Goal: Task Accomplishment & Management: Complete application form

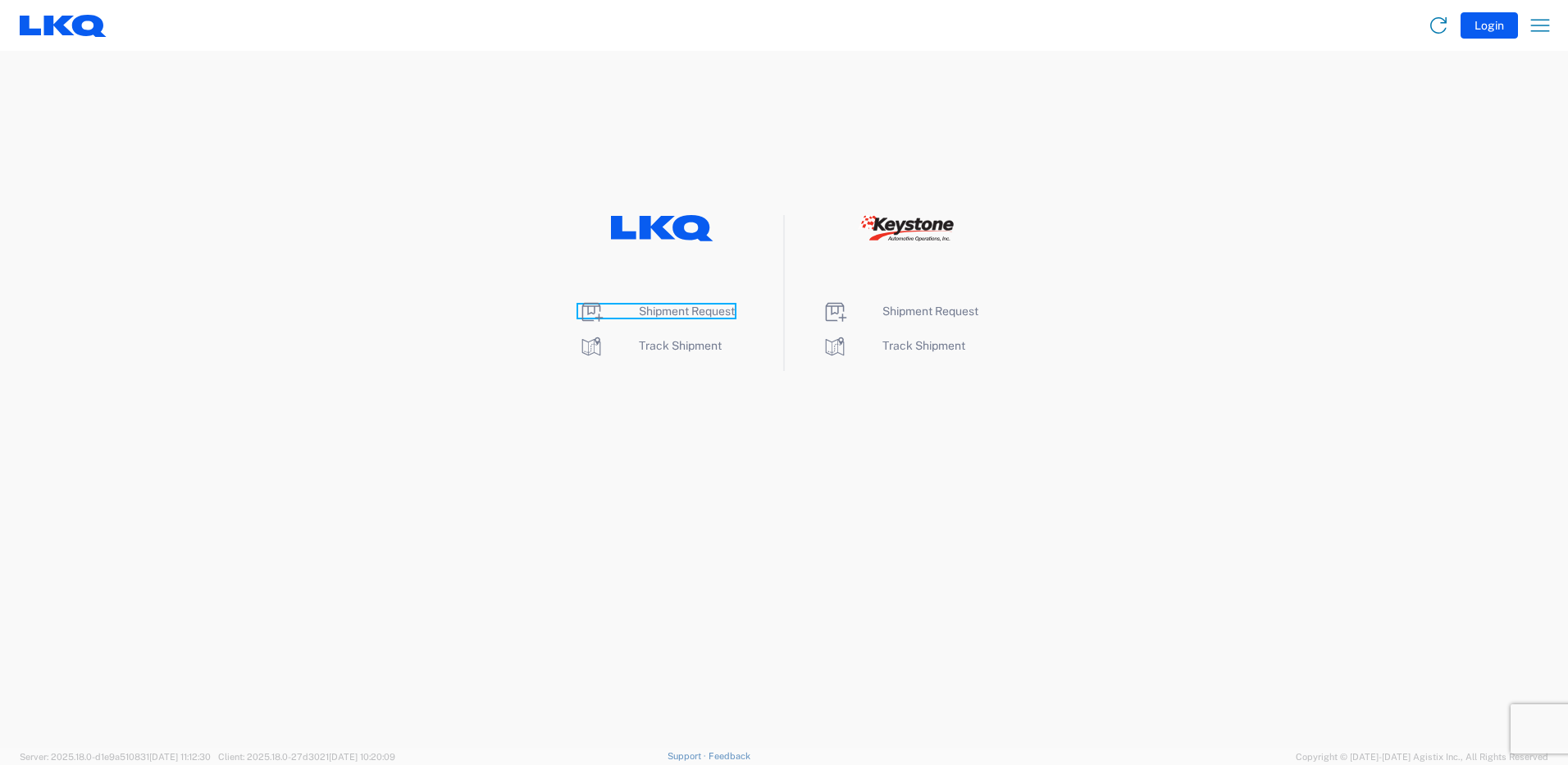
click at [709, 309] on span "Shipment Request" at bounding box center [687, 310] width 96 height 13
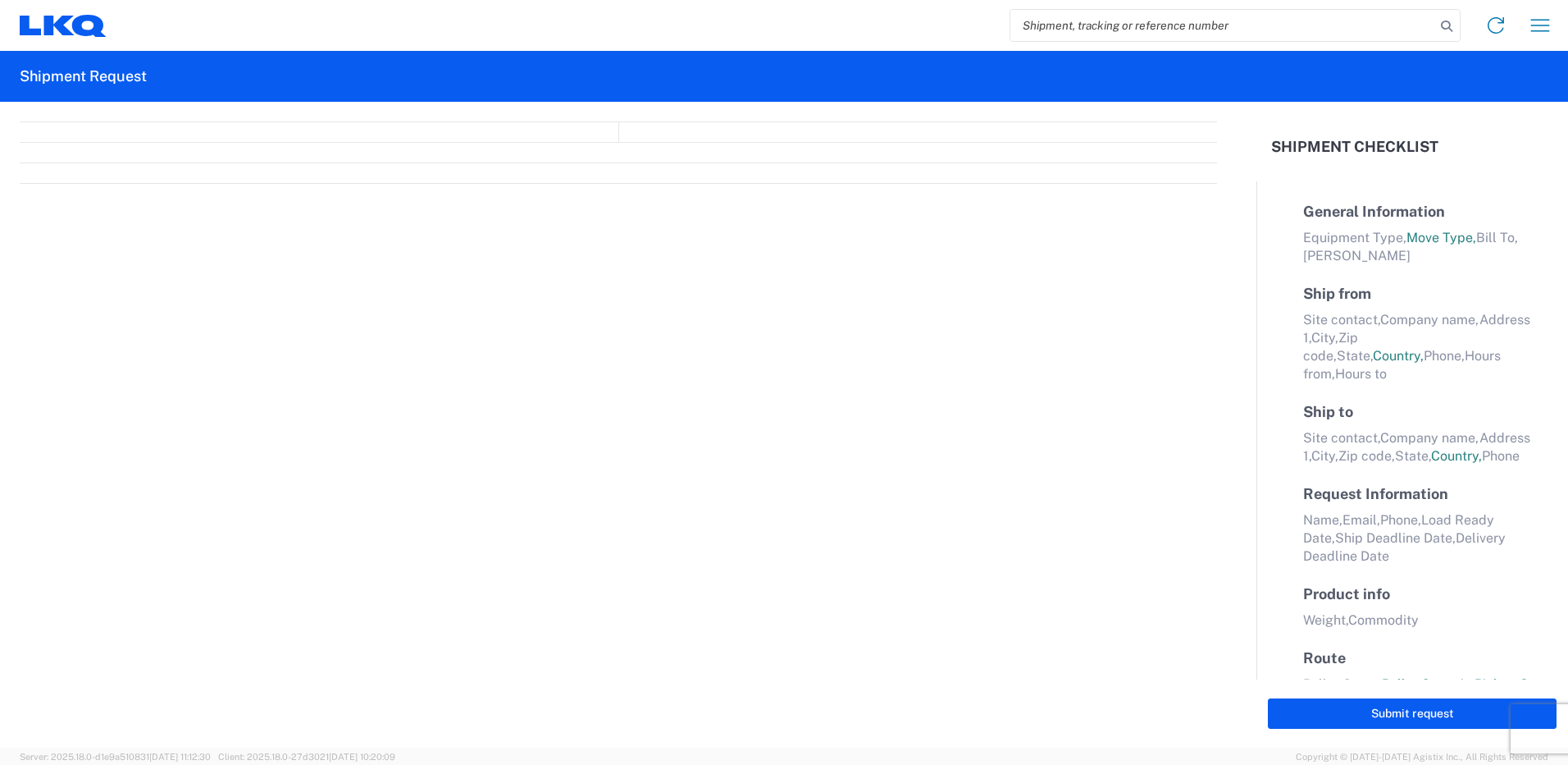
select select "FULL"
select select "LBS"
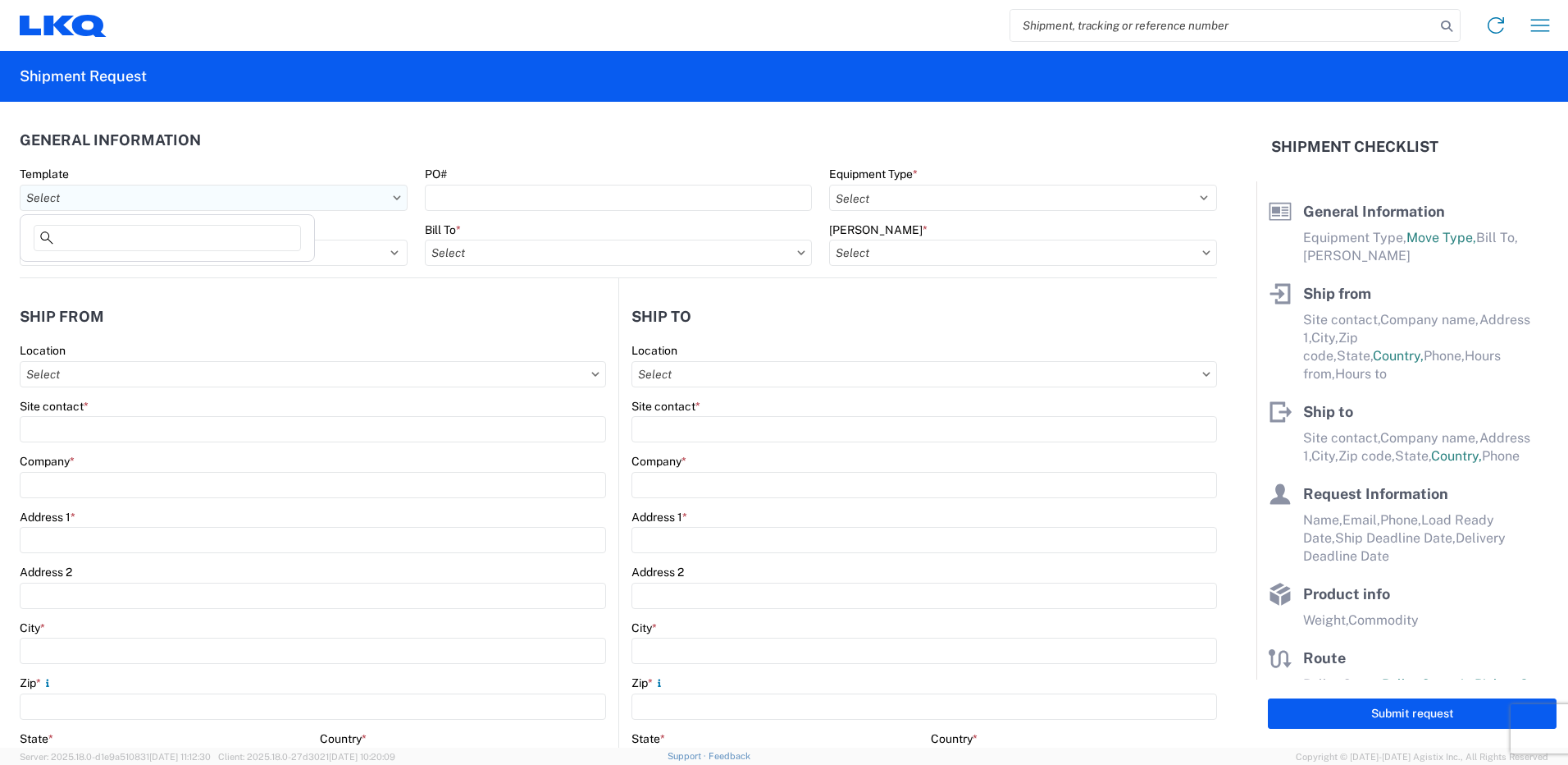
click at [156, 199] on input "Template" at bounding box center [214, 198] width 388 height 27
click at [214, 152] on header "General Information" at bounding box center [619, 139] width 1198 height 37
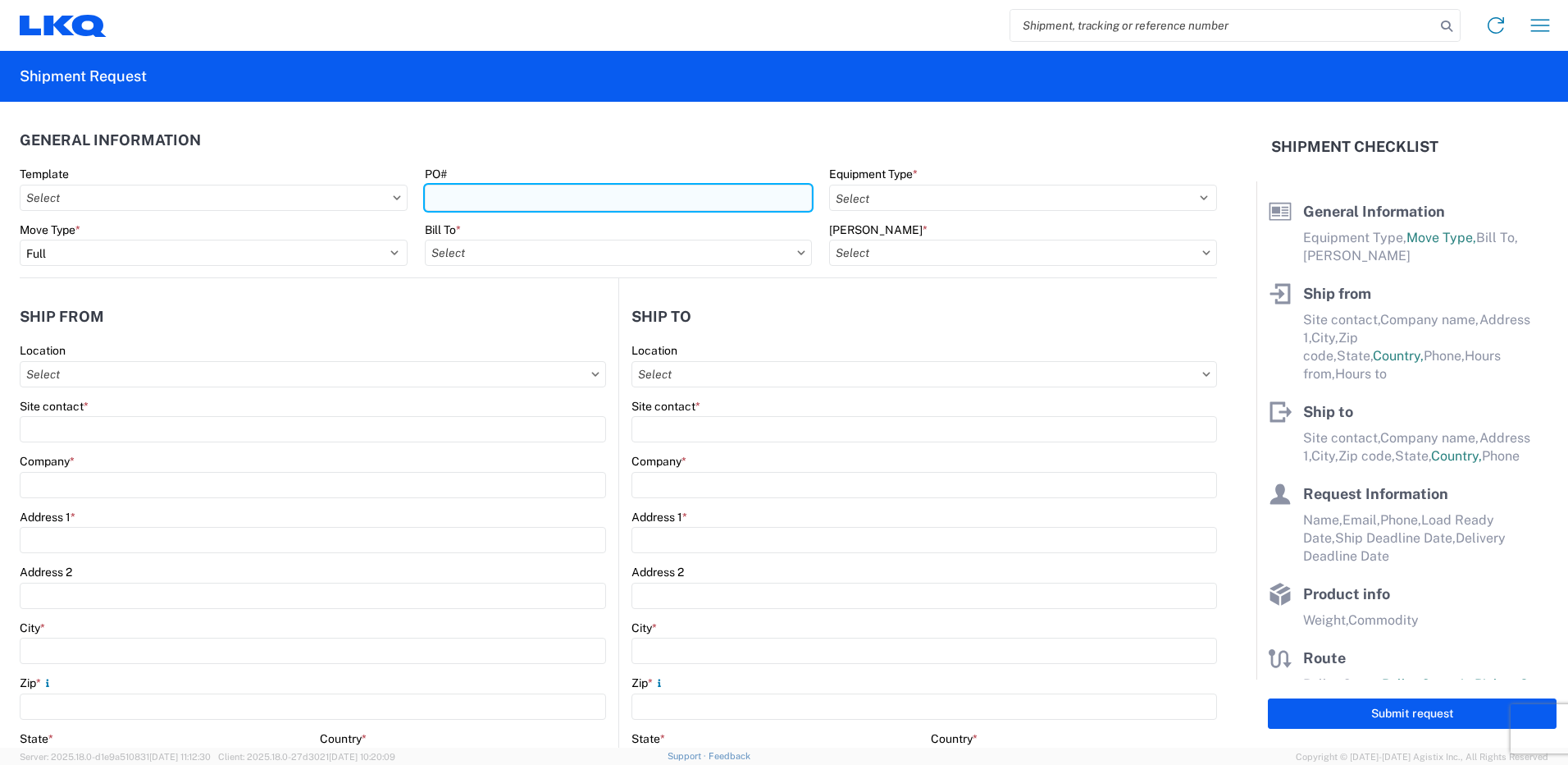
click at [677, 205] on input "PO#" at bounding box center [619, 198] width 388 height 27
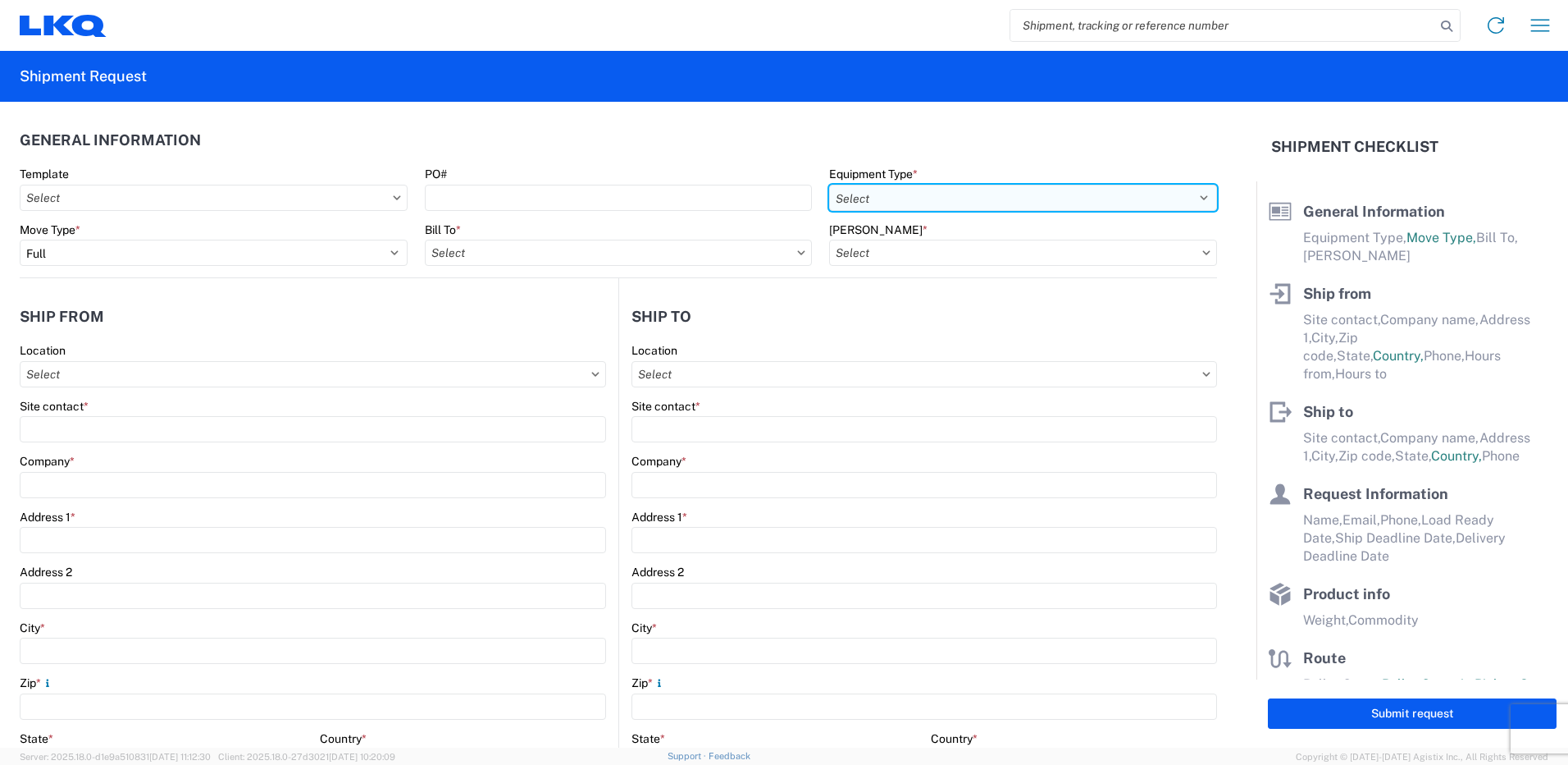
click at [1001, 202] on select "Select 53’ Dry Van Flatbed Dropdeck (van) Lowboy (flatbed) Rail" at bounding box center [1023, 198] width 388 height 27
select select "STDV"
click at [829, 185] on select "Select 53’ Dry Van Flatbed Dropdeck (van) Lowboy (flatbed) Rail" at bounding box center [1023, 198] width 388 height 27
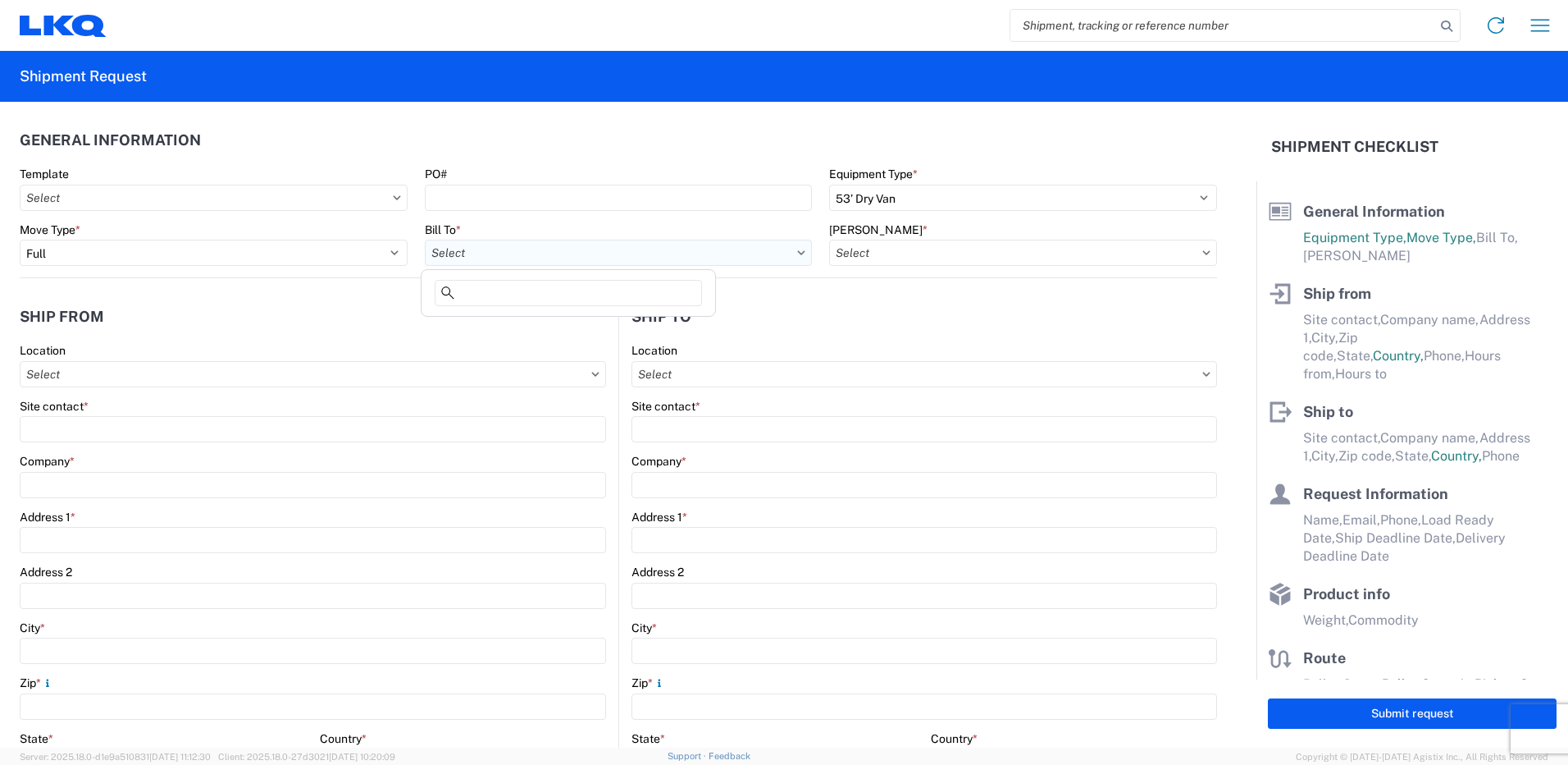
click at [607, 242] on input "Bill To *" at bounding box center [619, 253] width 388 height 27
click at [625, 220] on agx-form-control-wrapper-v2 "PO#" at bounding box center [619, 194] width 406 height 56
click at [603, 262] on input "Bill To *" at bounding box center [619, 253] width 388 height 27
type input "best"
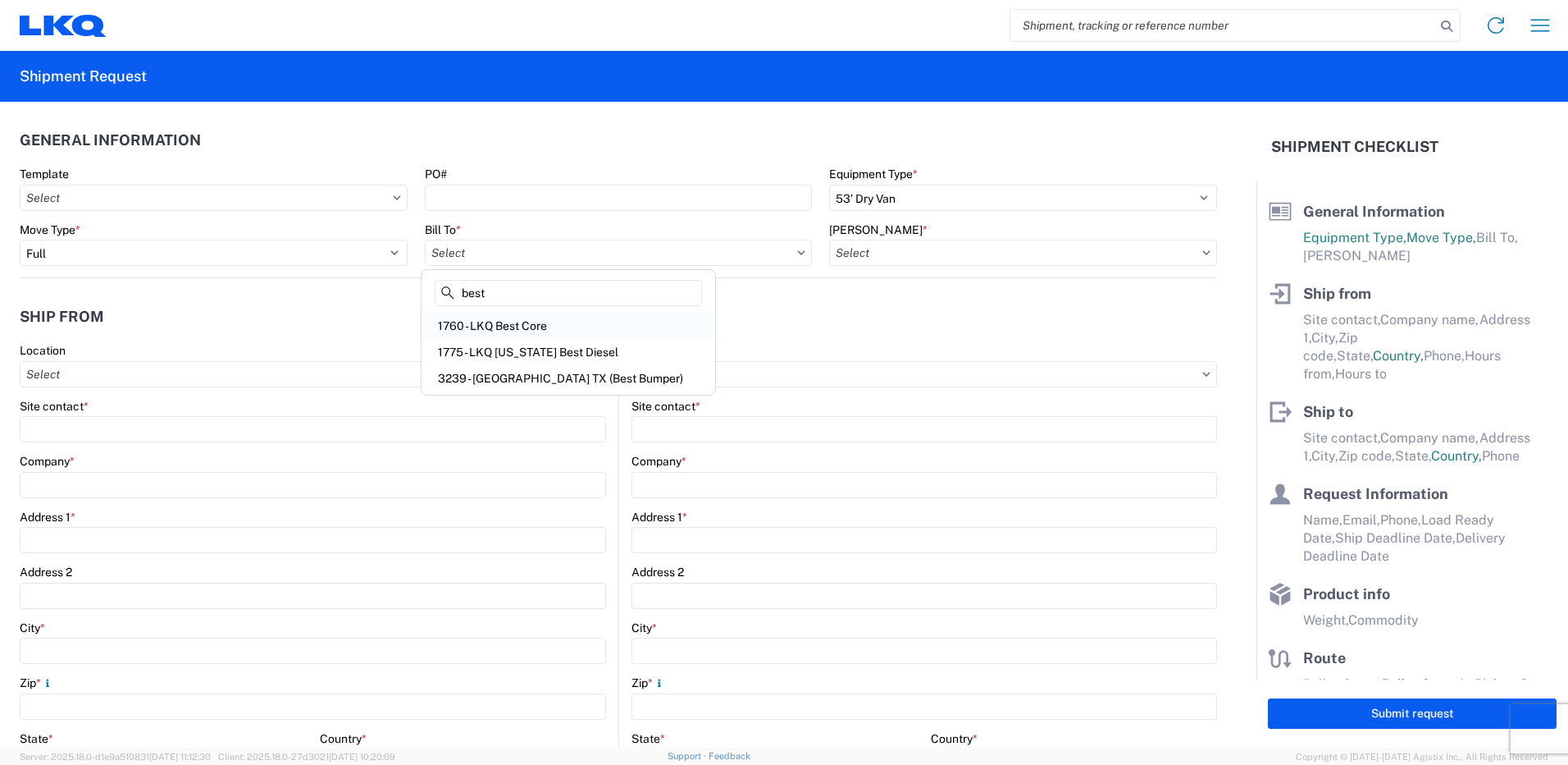
click at [548, 324] on div "1760 - LKQ Best Core" at bounding box center [568, 326] width 287 height 27
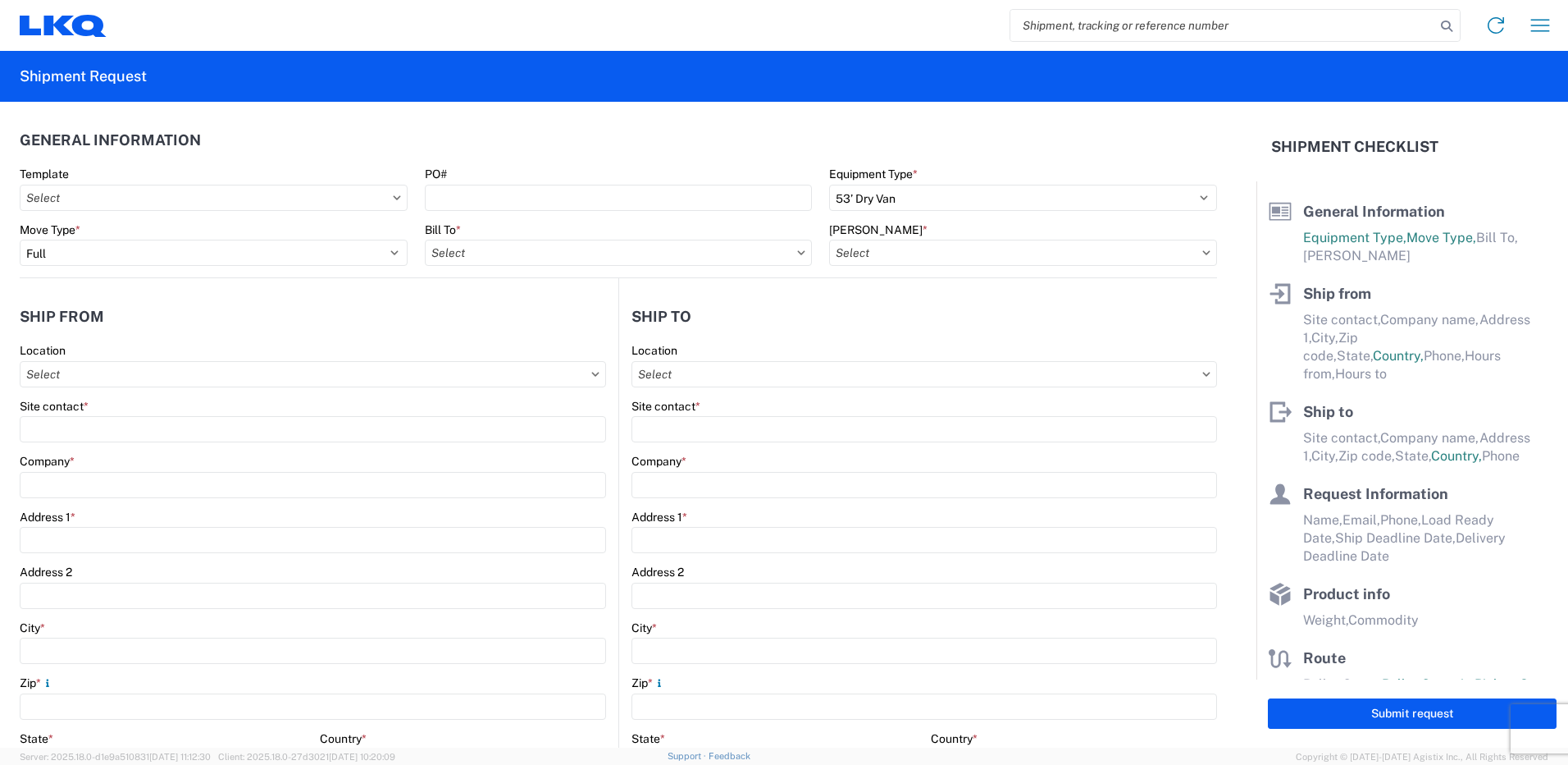
type input "1760 - LKQ Best Core"
click at [1017, 239] on div "[PERSON_NAME] *" at bounding box center [1023, 245] width 388 height 45
click at [1008, 247] on input "[PERSON_NAME] *" at bounding box center [1023, 253] width 388 height 27
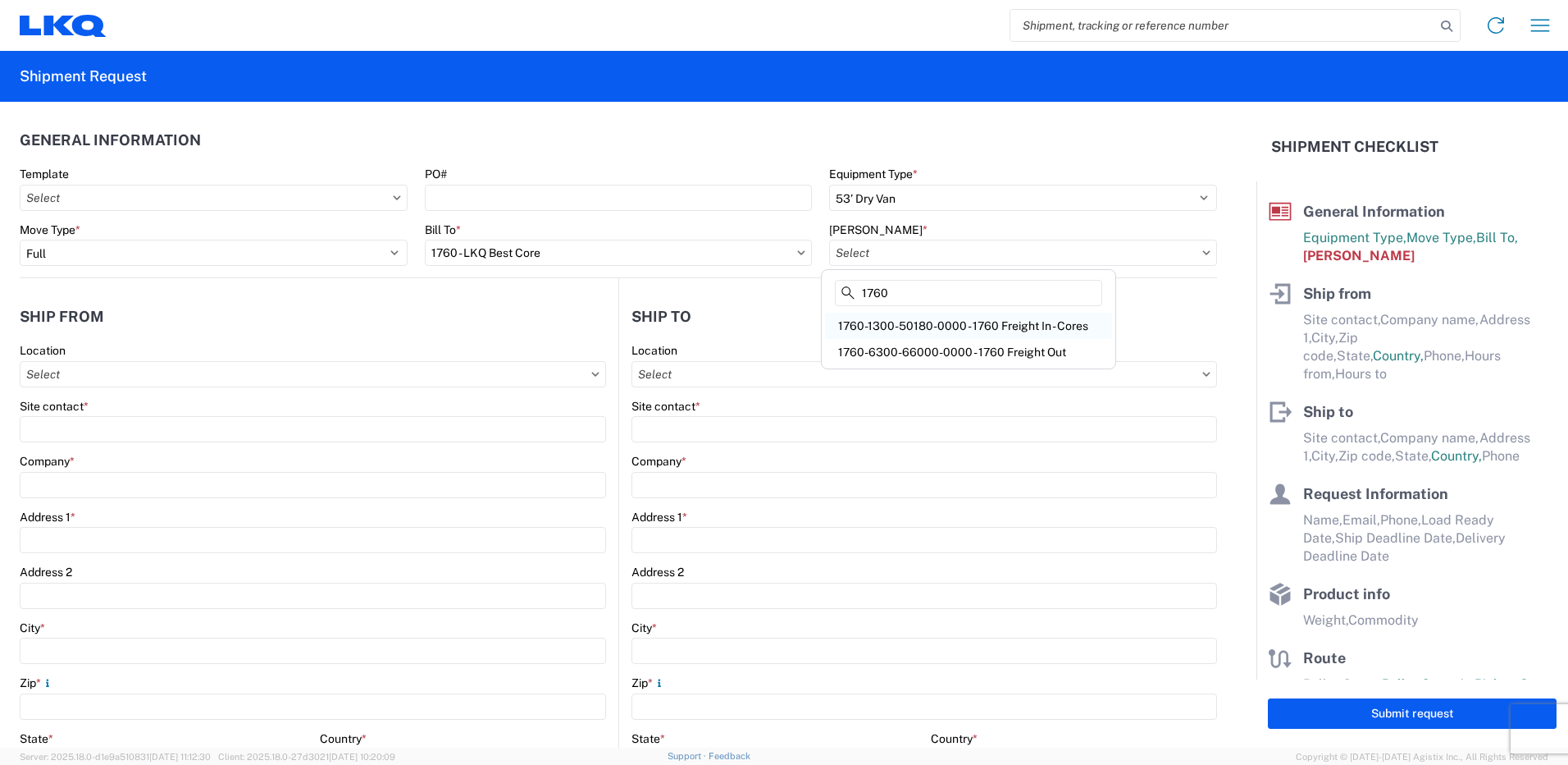
type input "1760"
click at [985, 317] on div "1760-1300-50180-0000 - 1760 Freight In - Cores" at bounding box center [968, 326] width 287 height 27
type input "1760-1300-50180-0000 - 1760 Freight In - Cores"
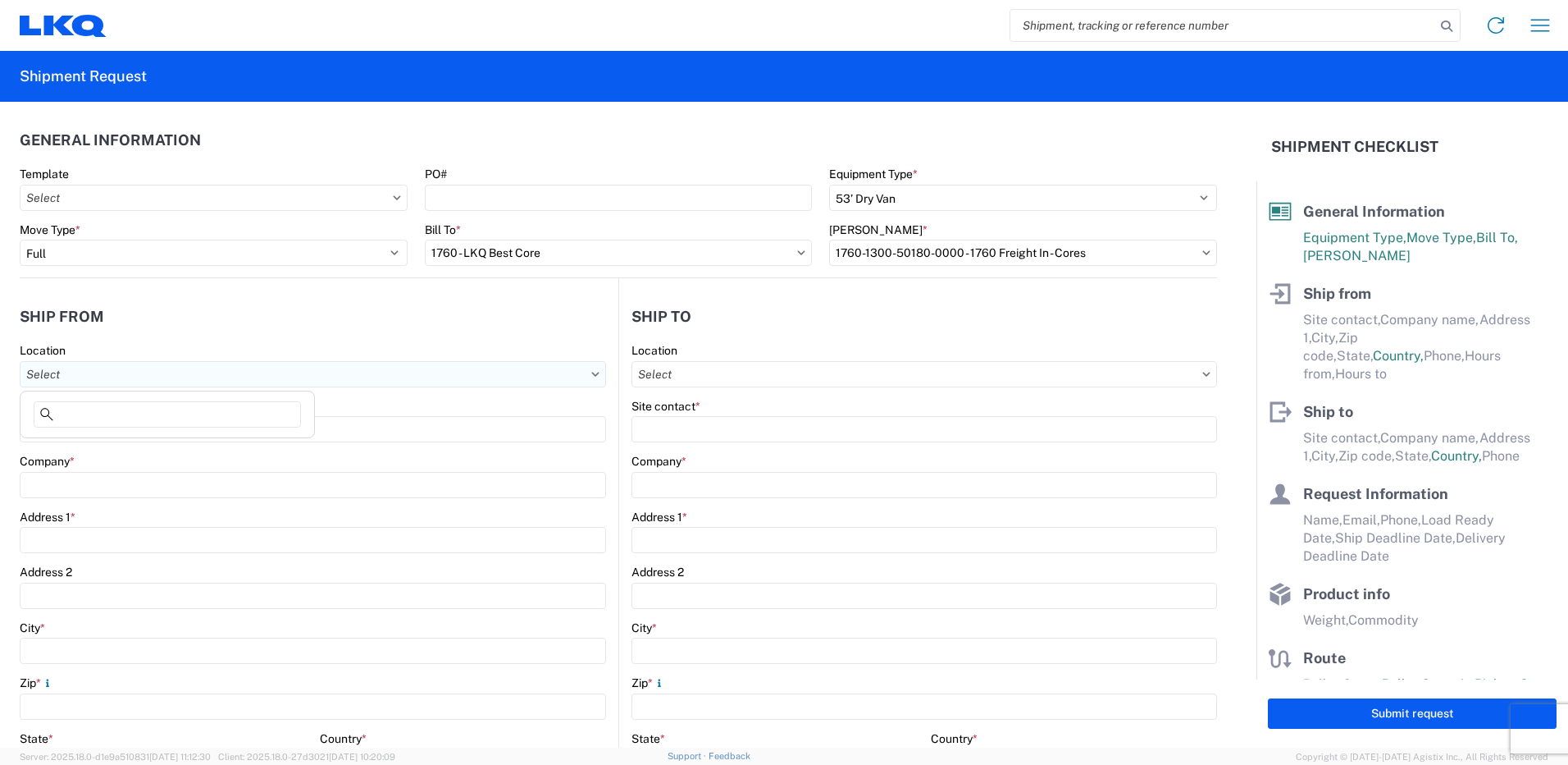
click at [273, 386] on input "Location" at bounding box center [313, 374] width 587 height 27
type input "1218"
click at [207, 445] on div "1218 - LKQ of [US_STATE]" at bounding box center [168, 447] width 287 height 27
type input "1218 - LKQ of [US_STATE]"
type input "LKQ Corporation"
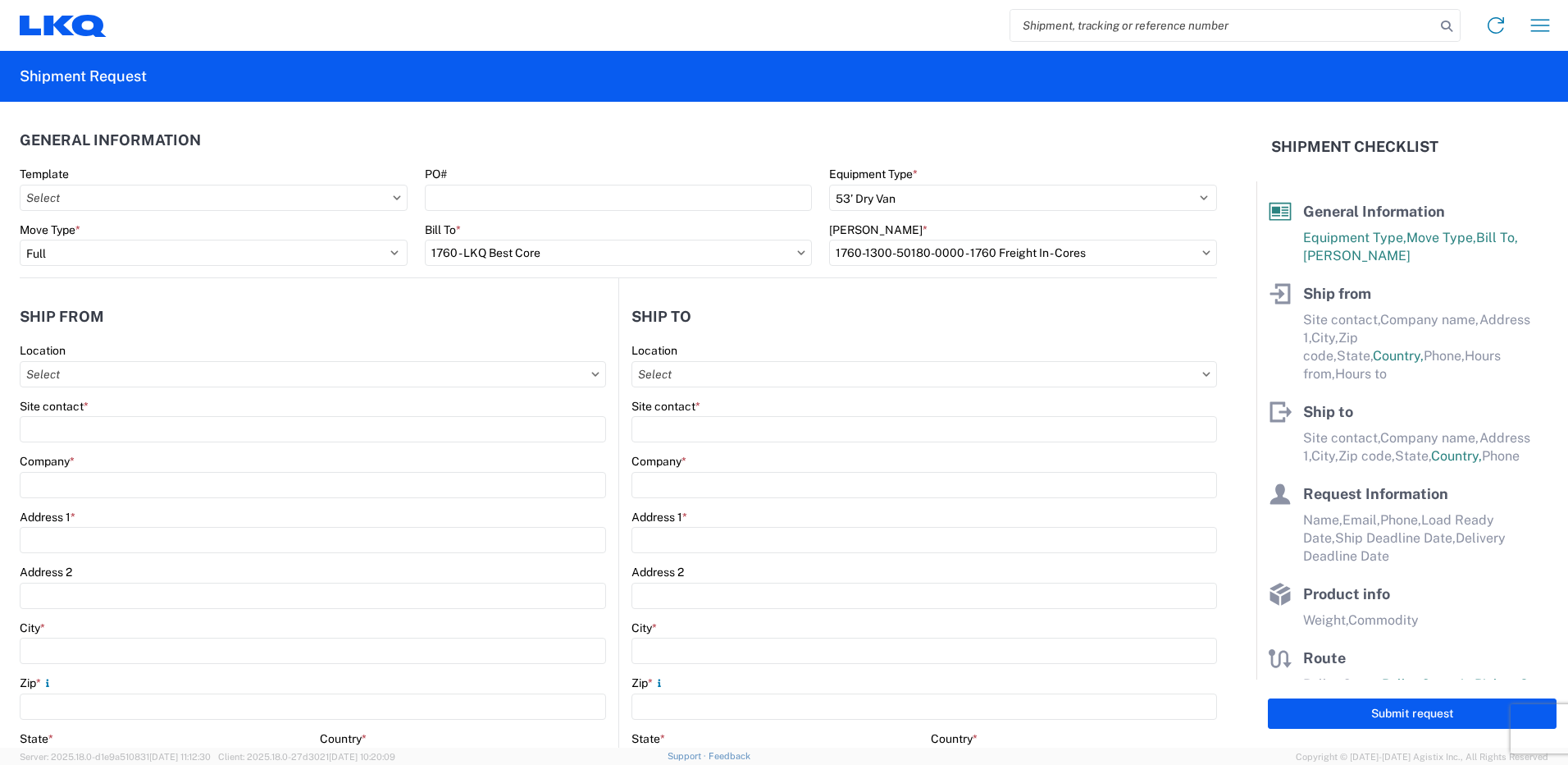
type input "2030 [PERSON_NAME]"
type input "[GEOGRAPHIC_DATA]"
type input "37207"
select select "TN"
select select "US"
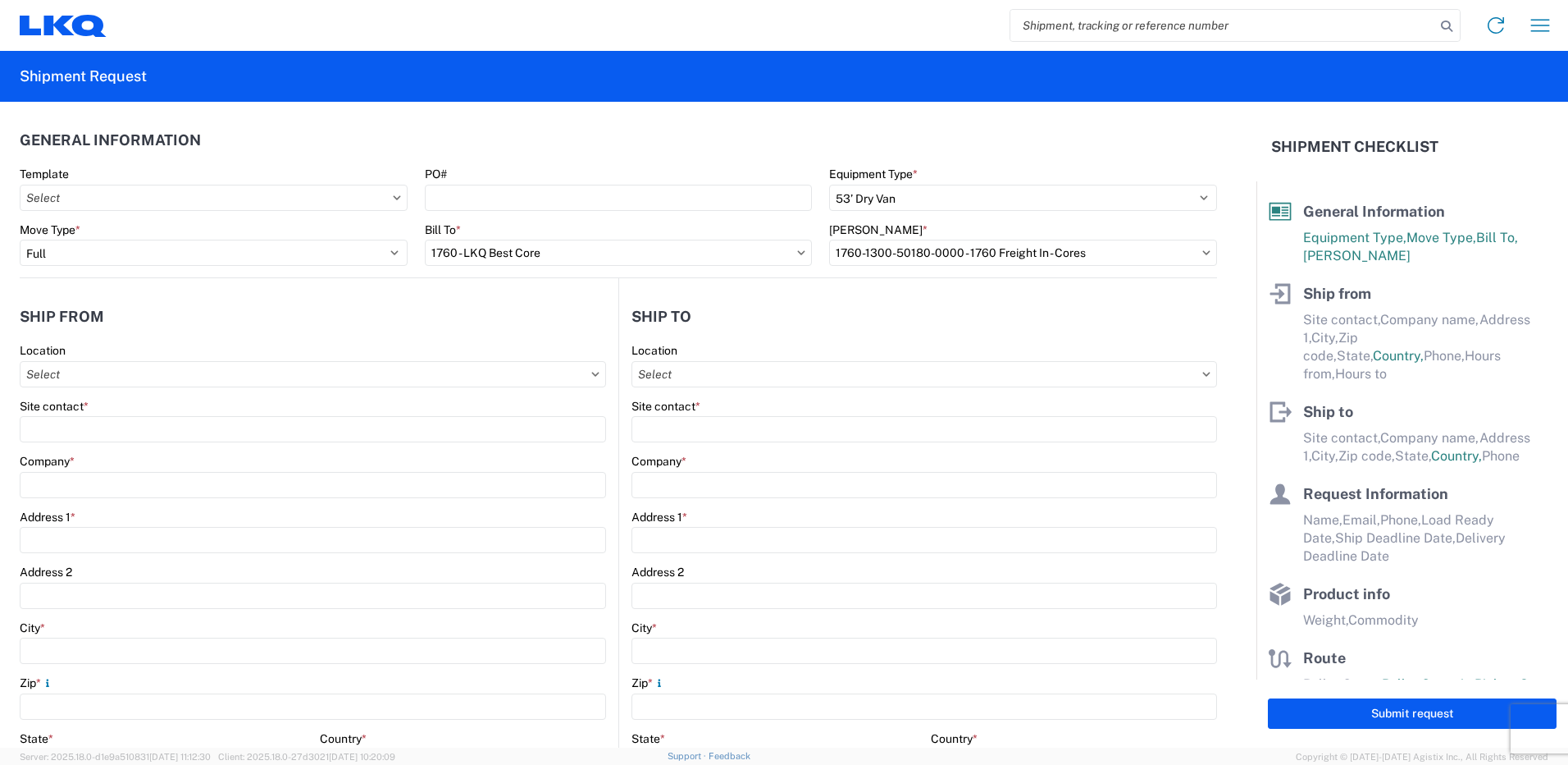
type input "09:30"
type input "14:00"
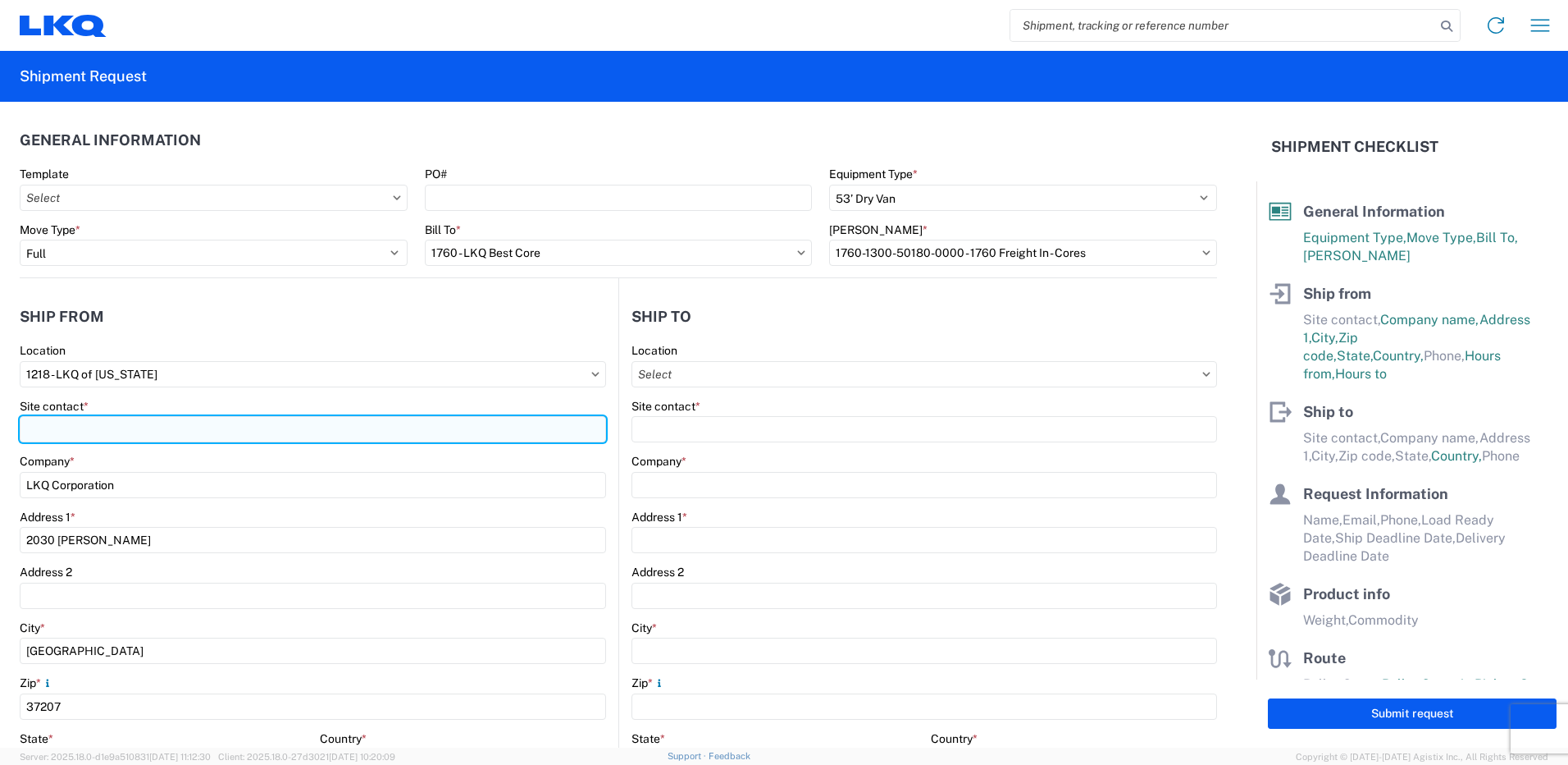
click at [271, 424] on input "Site contact *" at bounding box center [313, 429] width 587 height 27
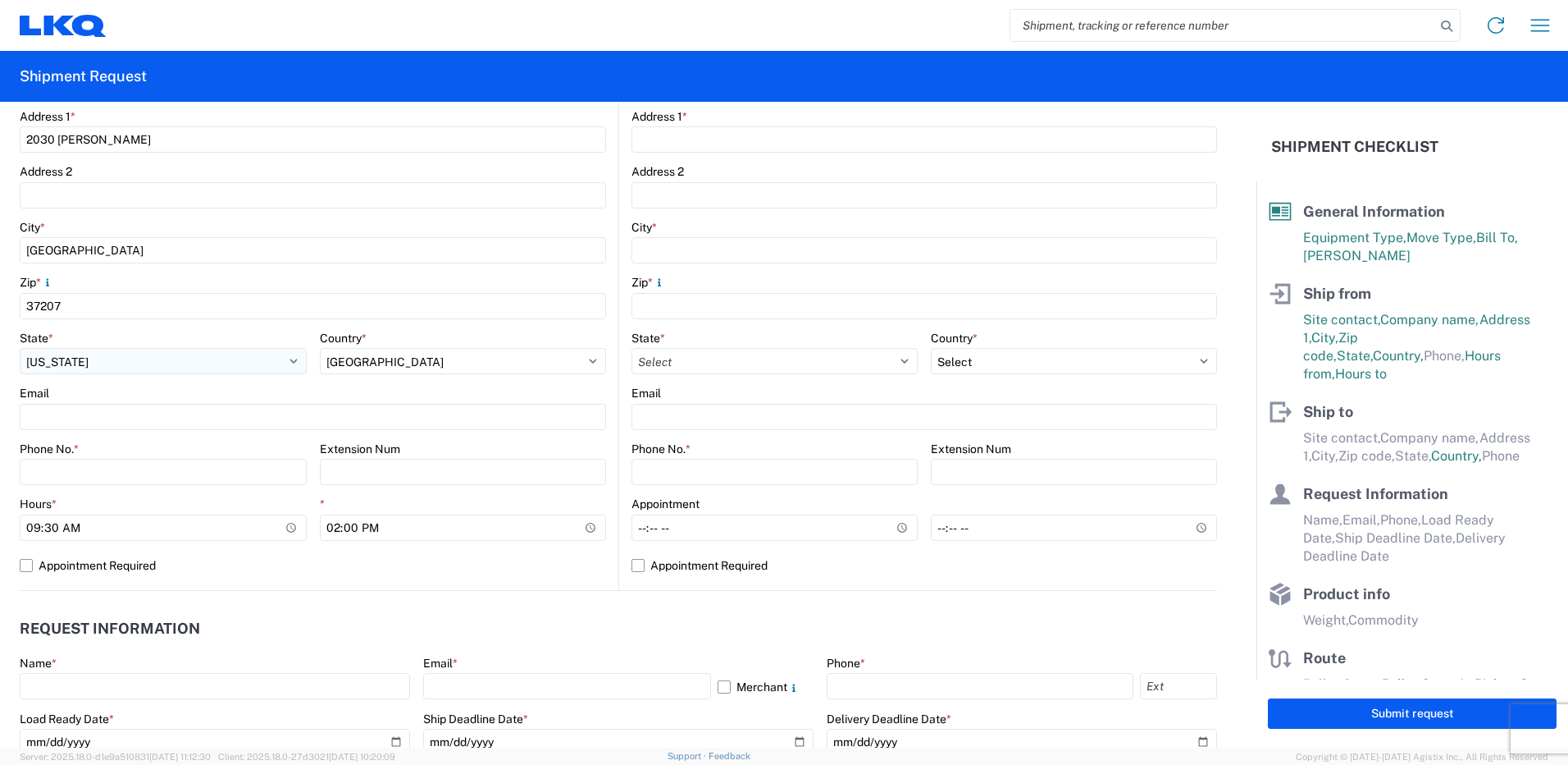
scroll to position [410, 0]
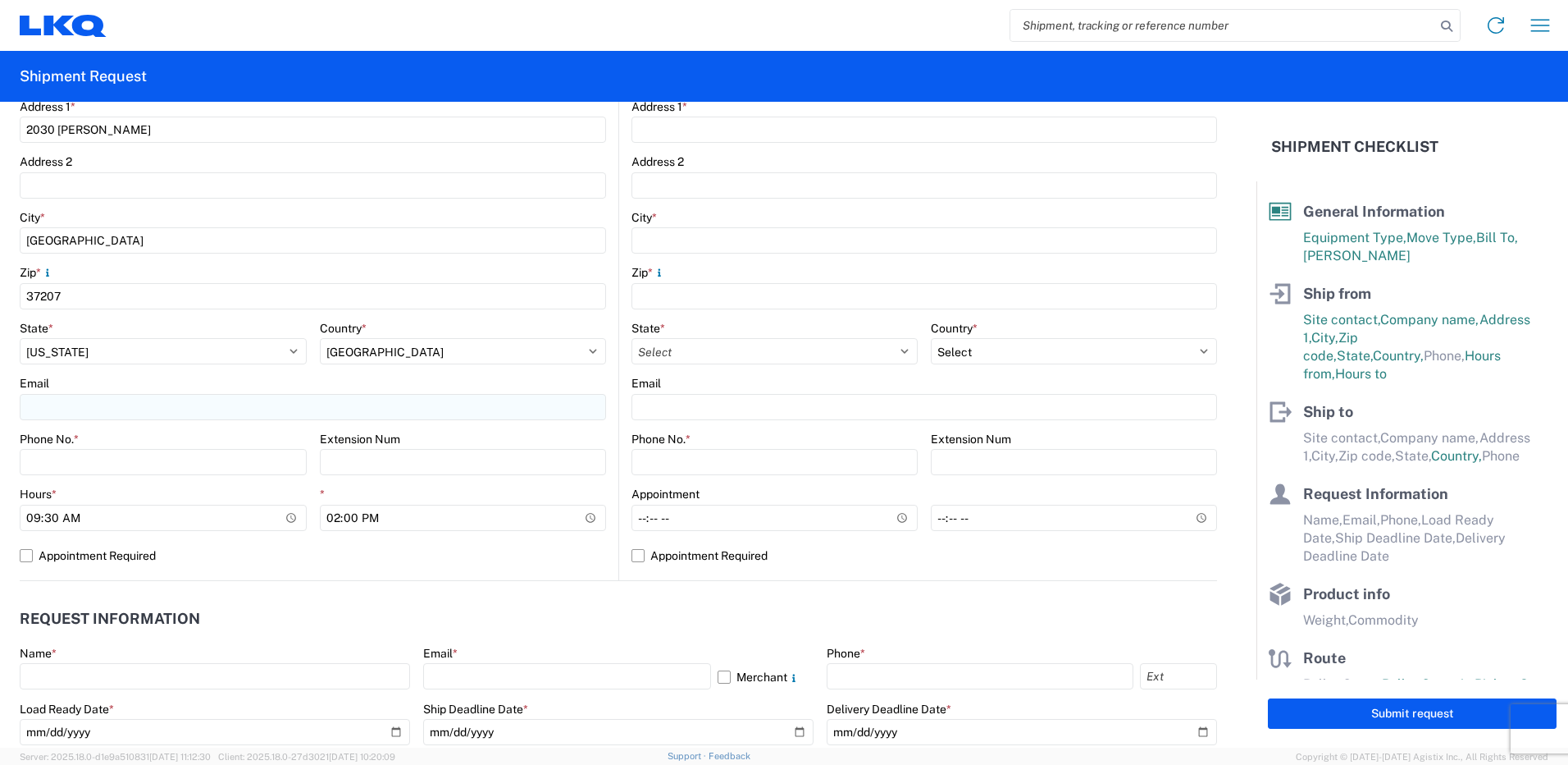
type input "[PERSON_NAME]"
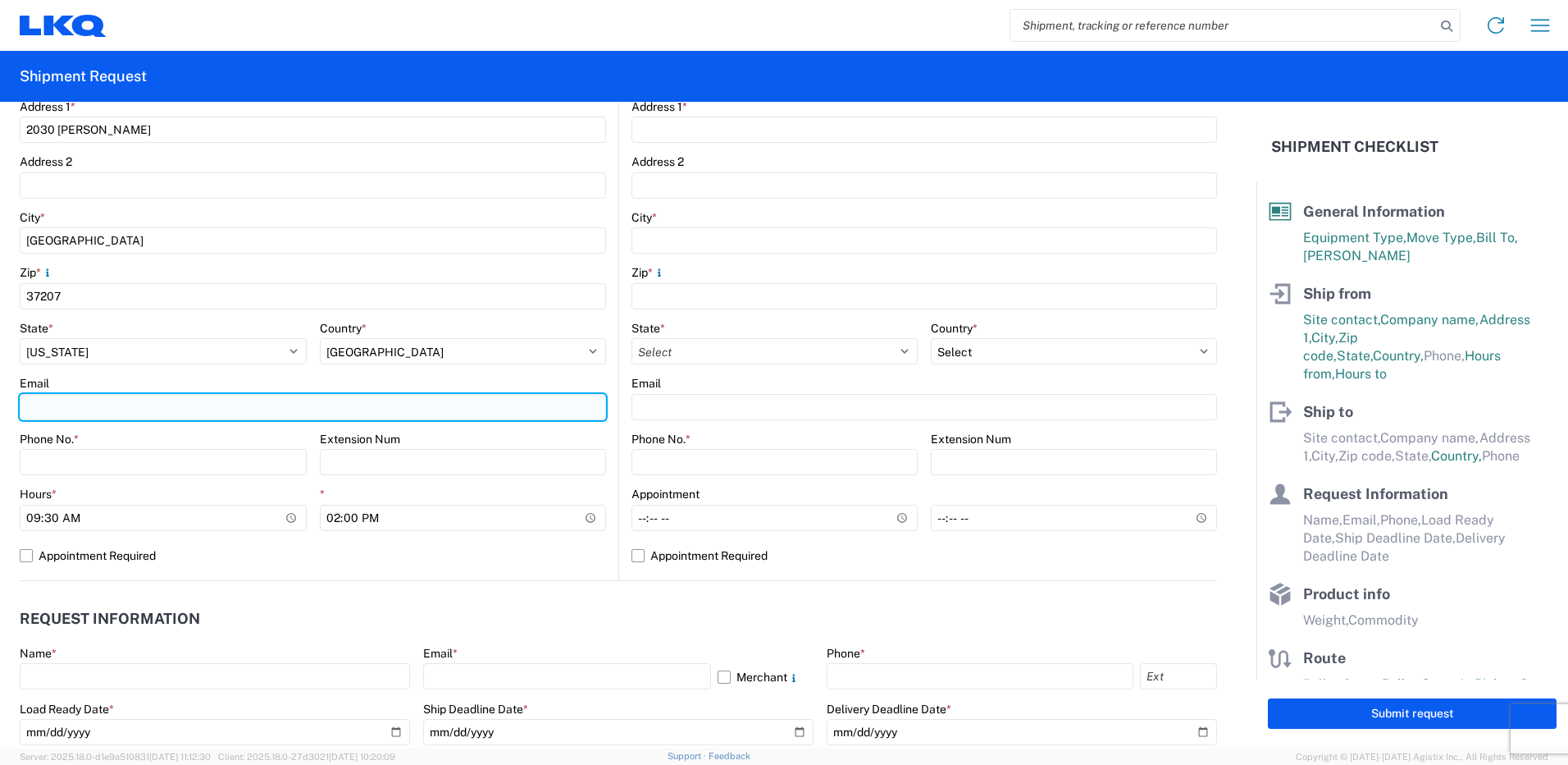
click at [204, 409] on input "Email" at bounding box center [313, 407] width 587 height 27
click at [204, 409] on input "oxalrikabi@lkqcorp" at bounding box center [313, 407] width 587 height 27
type input "oxalrikabi@lkqcorp"
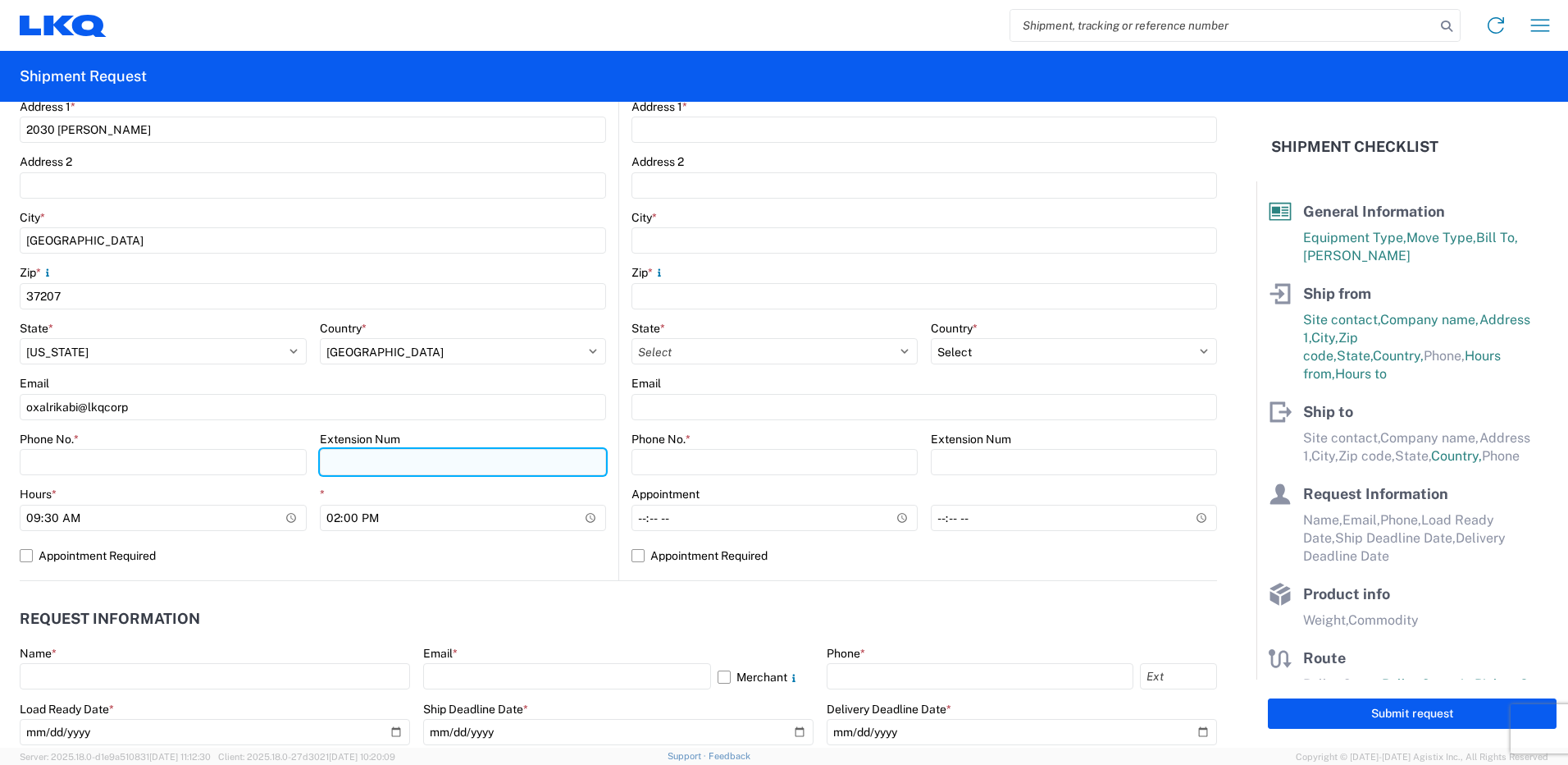
click at [406, 465] on input "Extension Num" at bounding box center [463, 462] width 287 height 27
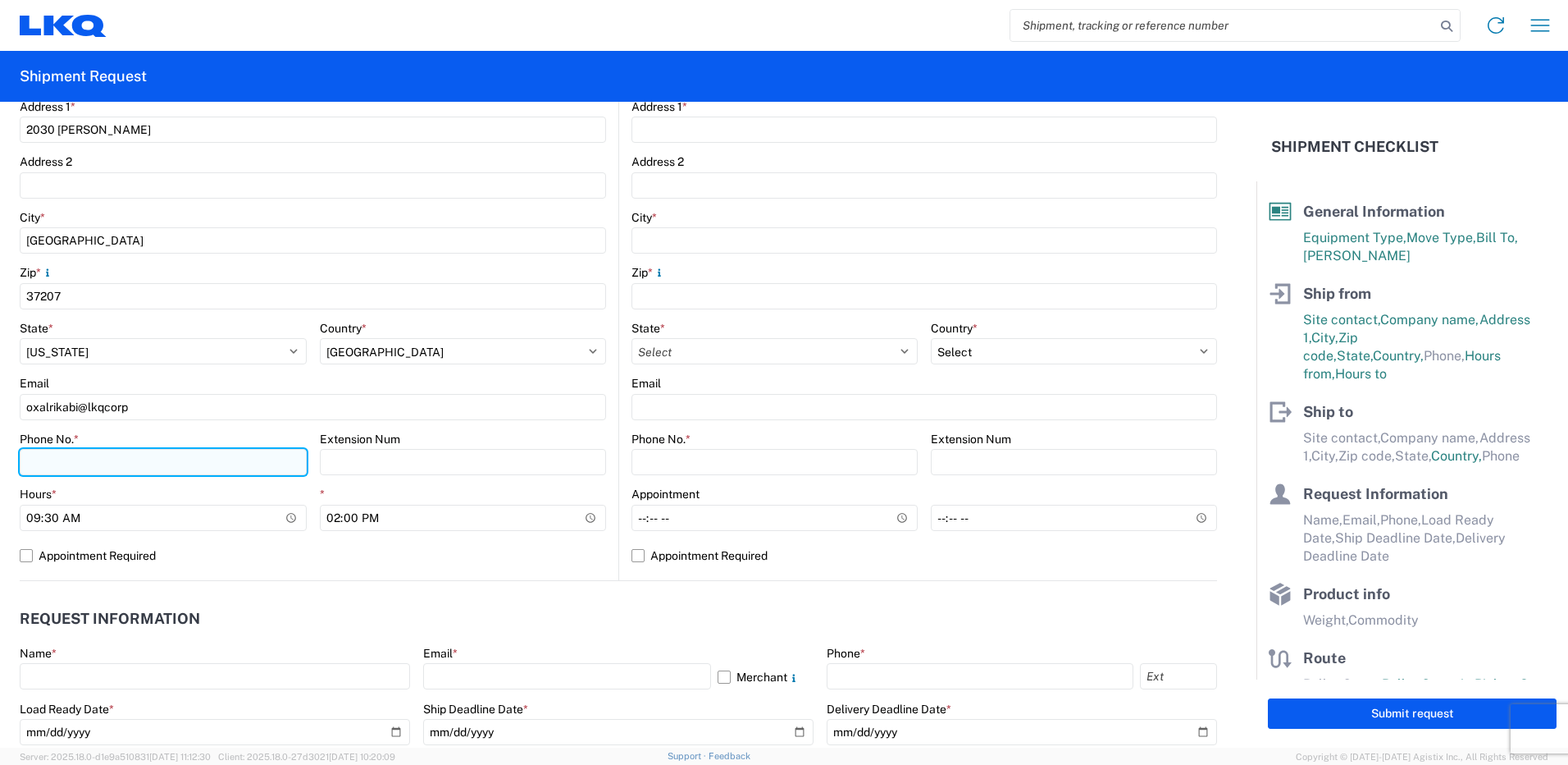
click at [244, 469] on input "Phone No. *" at bounding box center [163, 462] width 287 height 27
type input "6156492921"
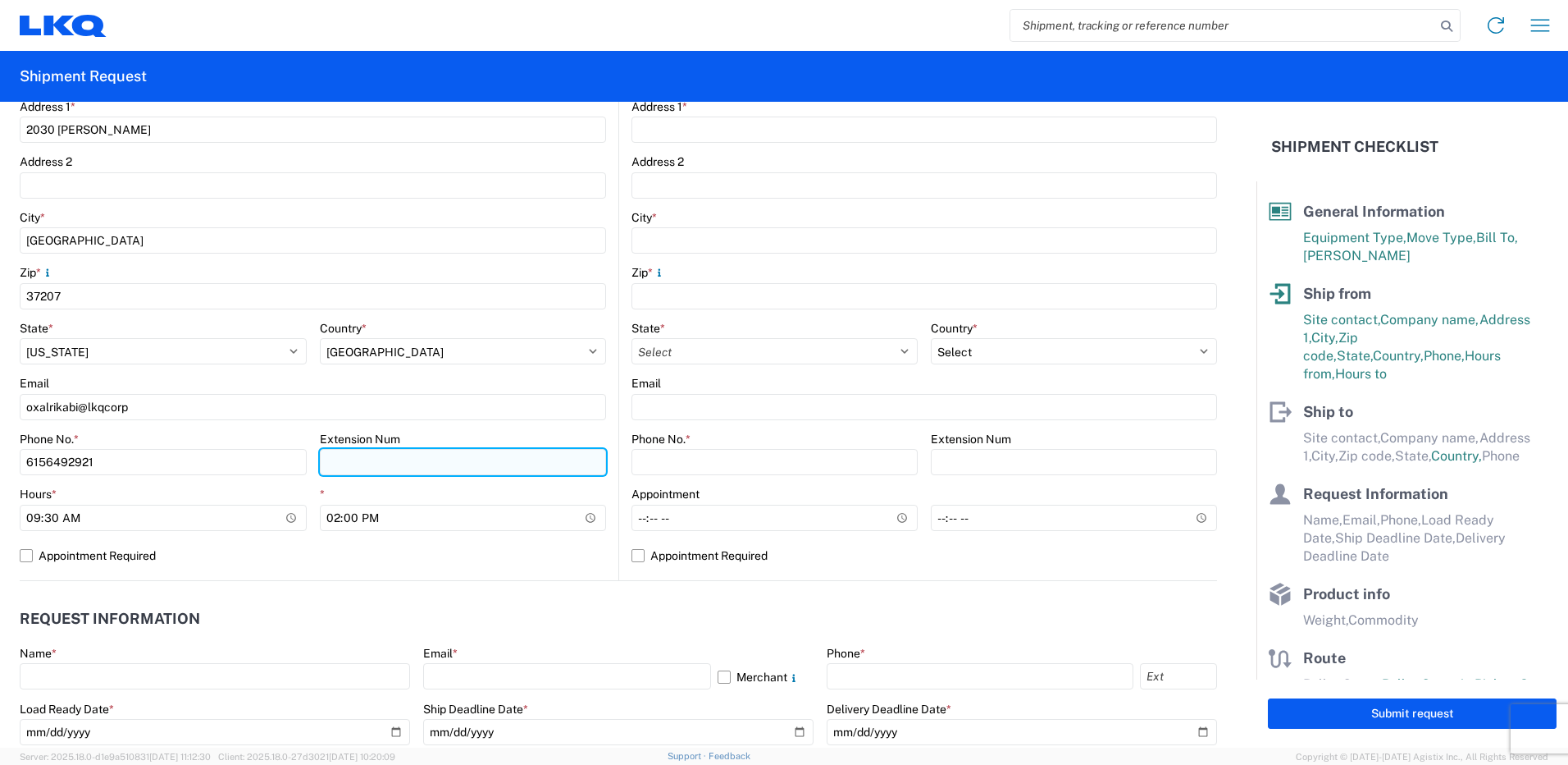
click at [358, 467] on input "Extension Num" at bounding box center [463, 462] width 287 height 27
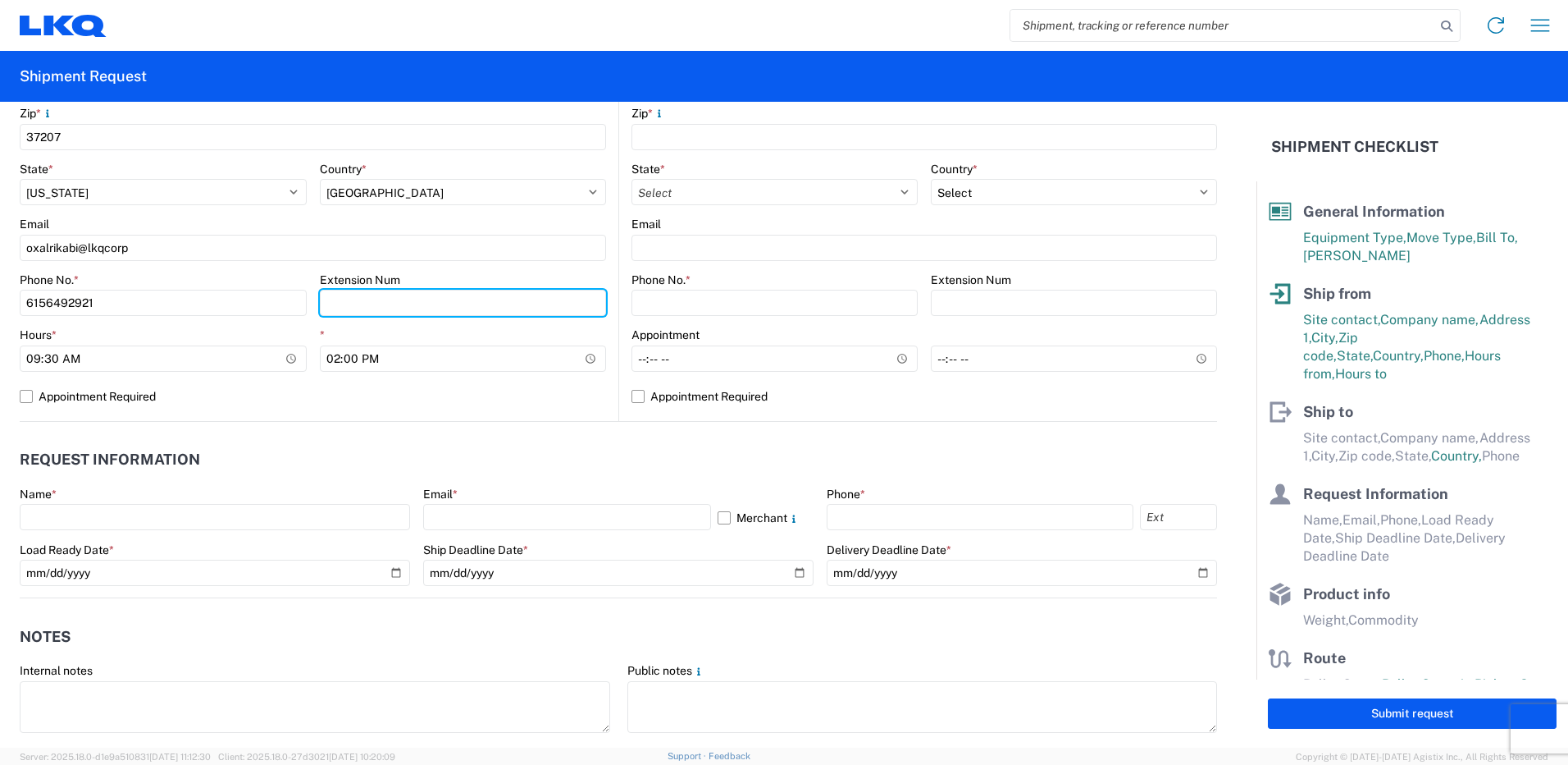
scroll to position [574, 0]
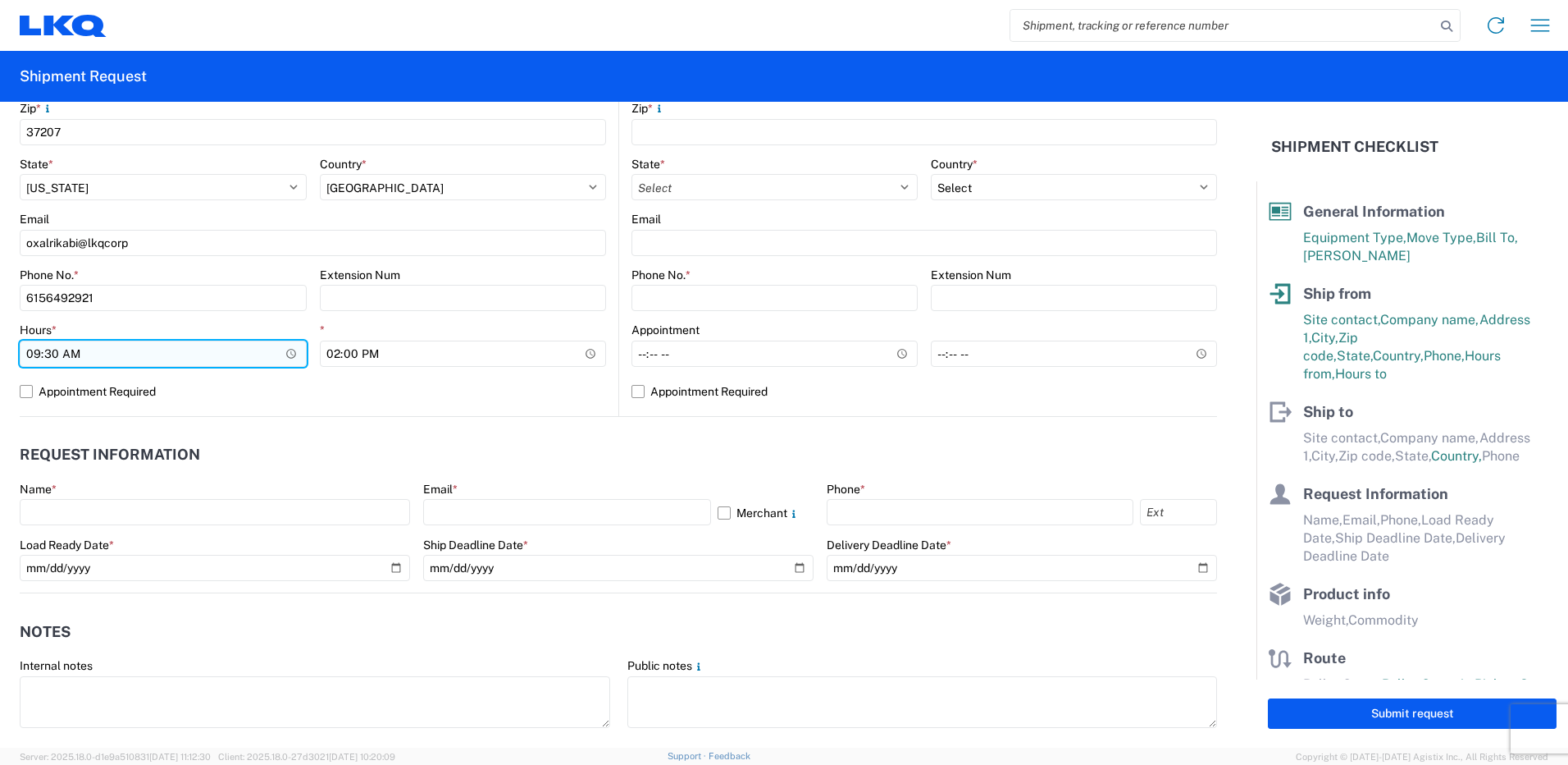
click at [282, 345] on input "09:30" at bounding box center [163, 353] width 287 height 27
type input "06:10"
click at [233, 397] on label "Appointment Required" at bounding box center [313, 391] width 587 height 27
click at [0, 0] on input "Appointment Required" at bounding box center [0, 0] width 0 height 0
select select "US"
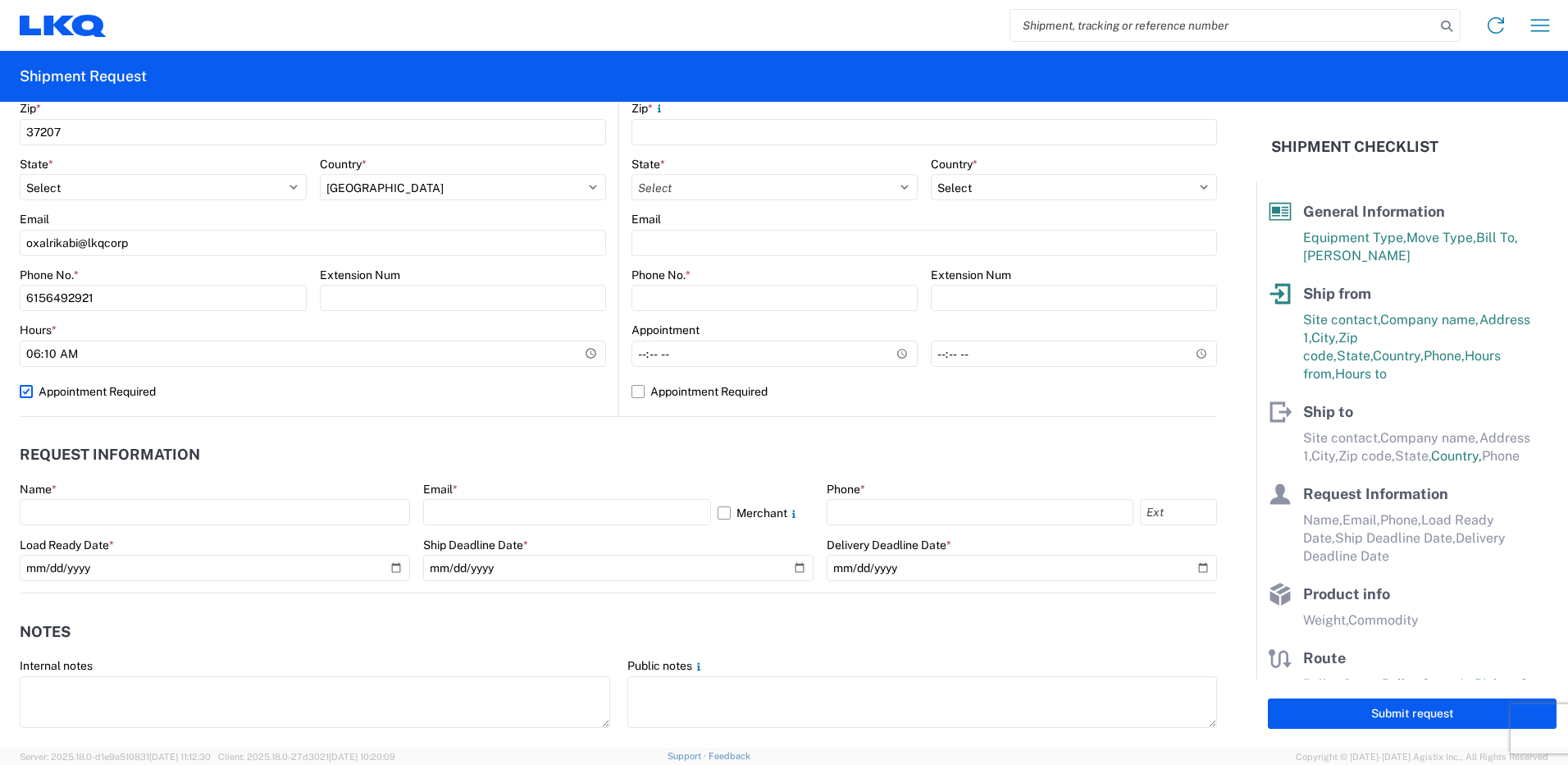
click at [125, 389] on label "Appointment Required" at bounding box center [313, 391] width 587 height 27
click at [0, 0] on input "Appointment Required" at bounding box center [0, 0] width 0 height 0
select select "US"
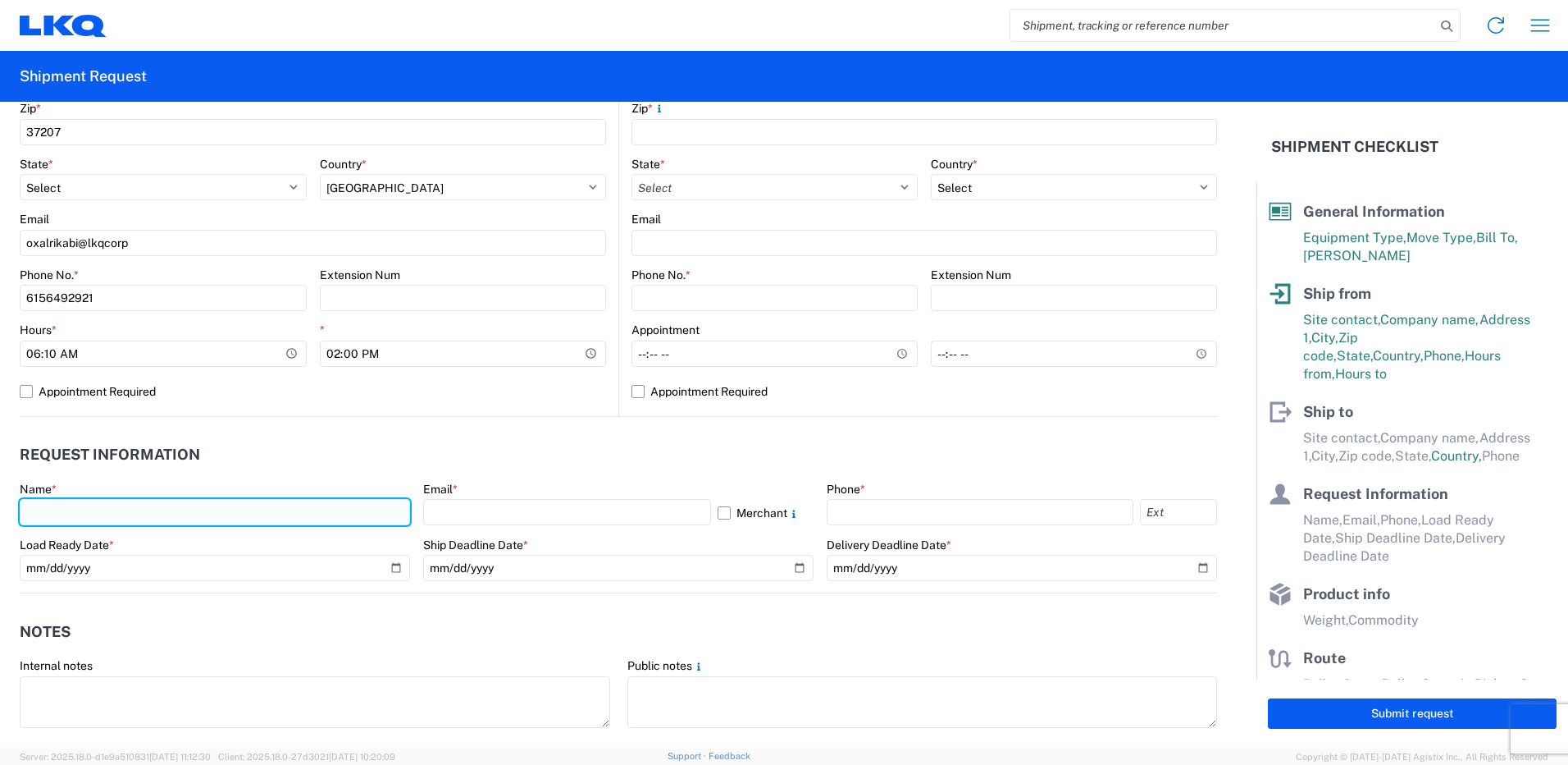
click at [312, 507] on input "text" at bounding box center [215, 511] width 390 height 27
type input "[PERSON_NAME]"
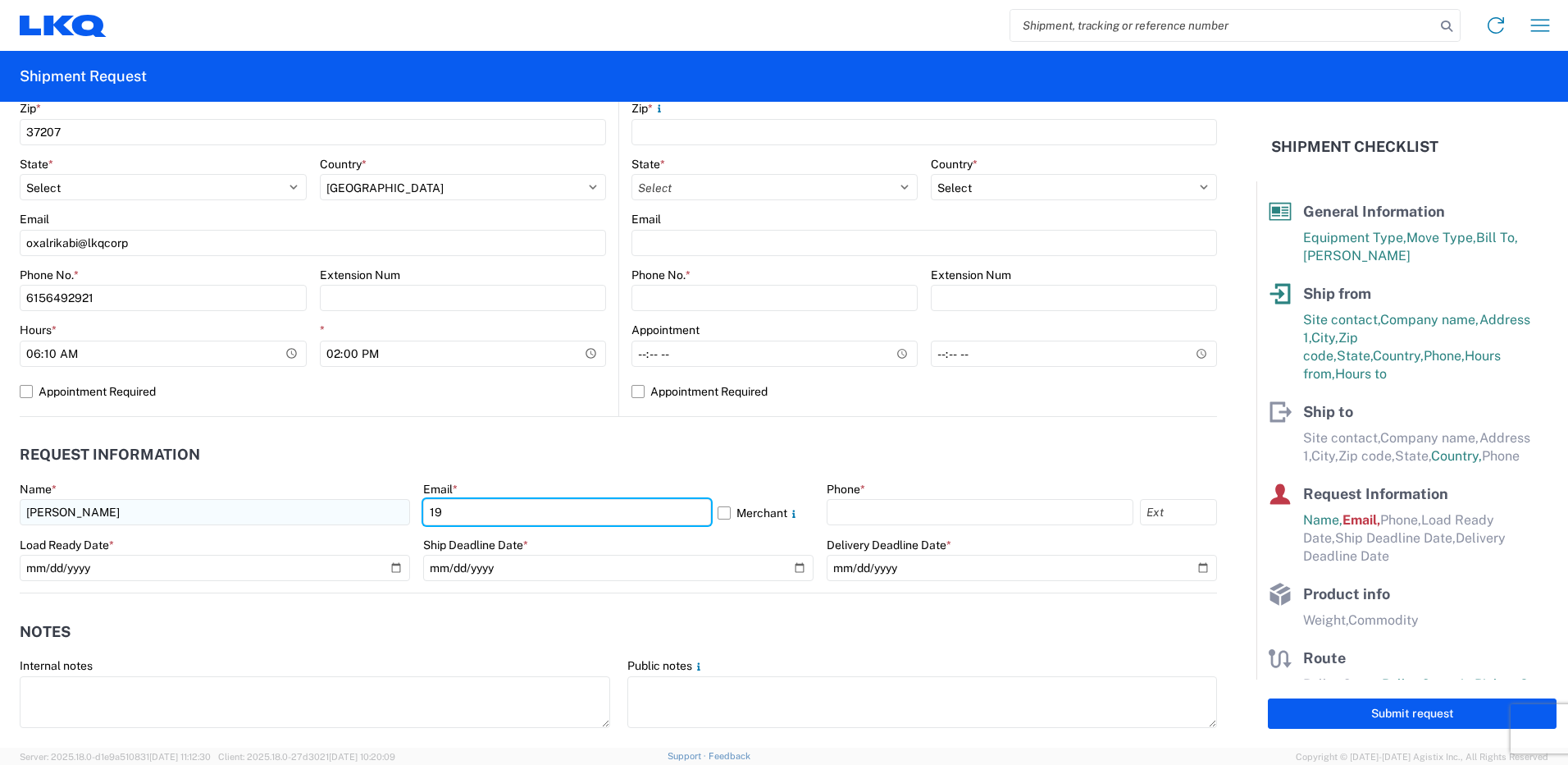
type input "1"
type input "[EMAIL_ADDRESS][DOMAIN_NAME]"
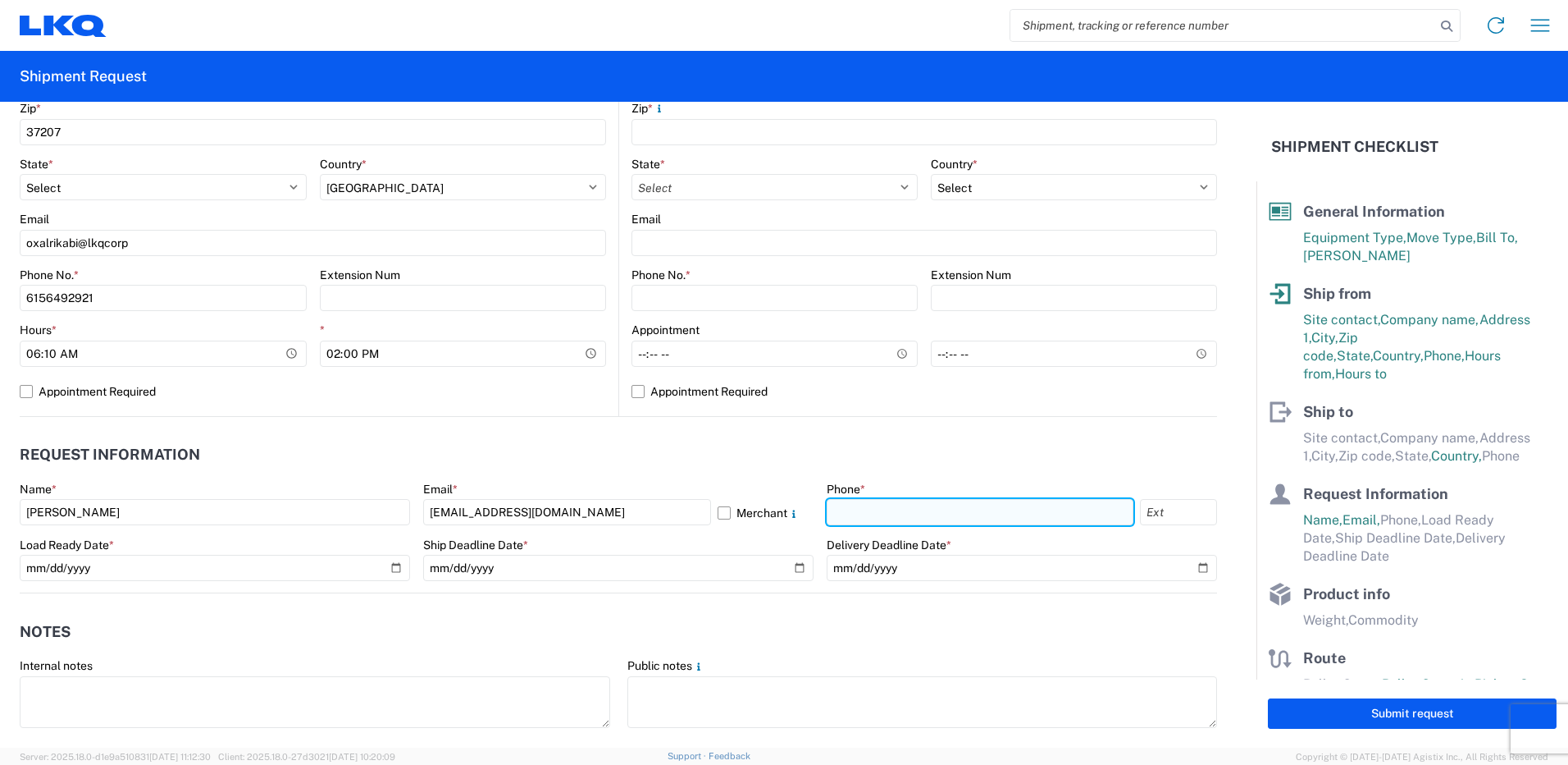
click at [1083, 508] on input "text" at bounding box center [979, 511] width 307 height 27
type input "6156492921"
click at [987, 470] on header "Request Information" at bounding box center [619, 455] width 1198 height 37
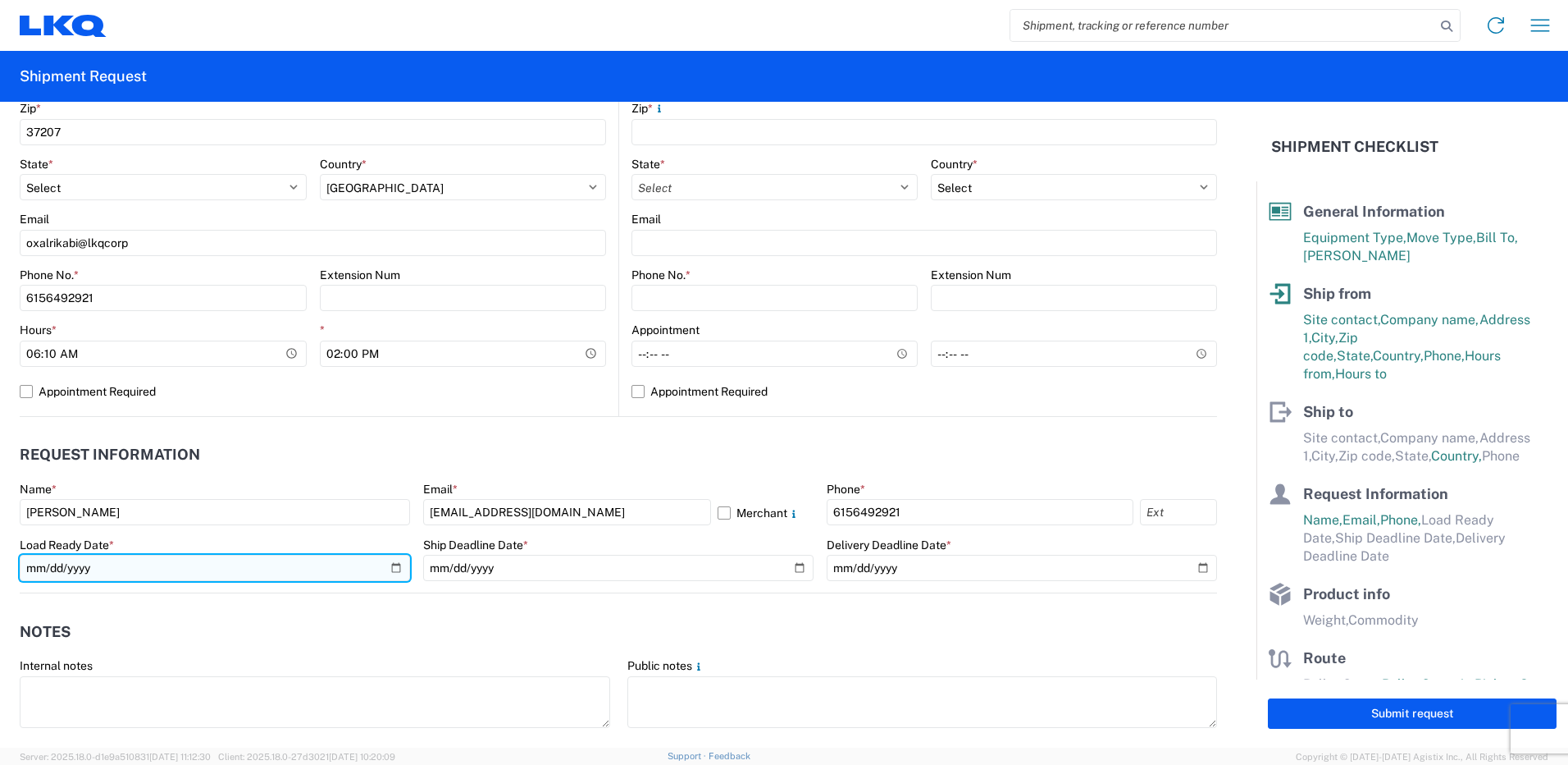
click at [400, 563] on input "date" at bounding box center [215, 567] width 390 height 27
click at [396, 565] on input "date" at bounding box center [215, 567] width 390 height 27
type input "[DATE]"
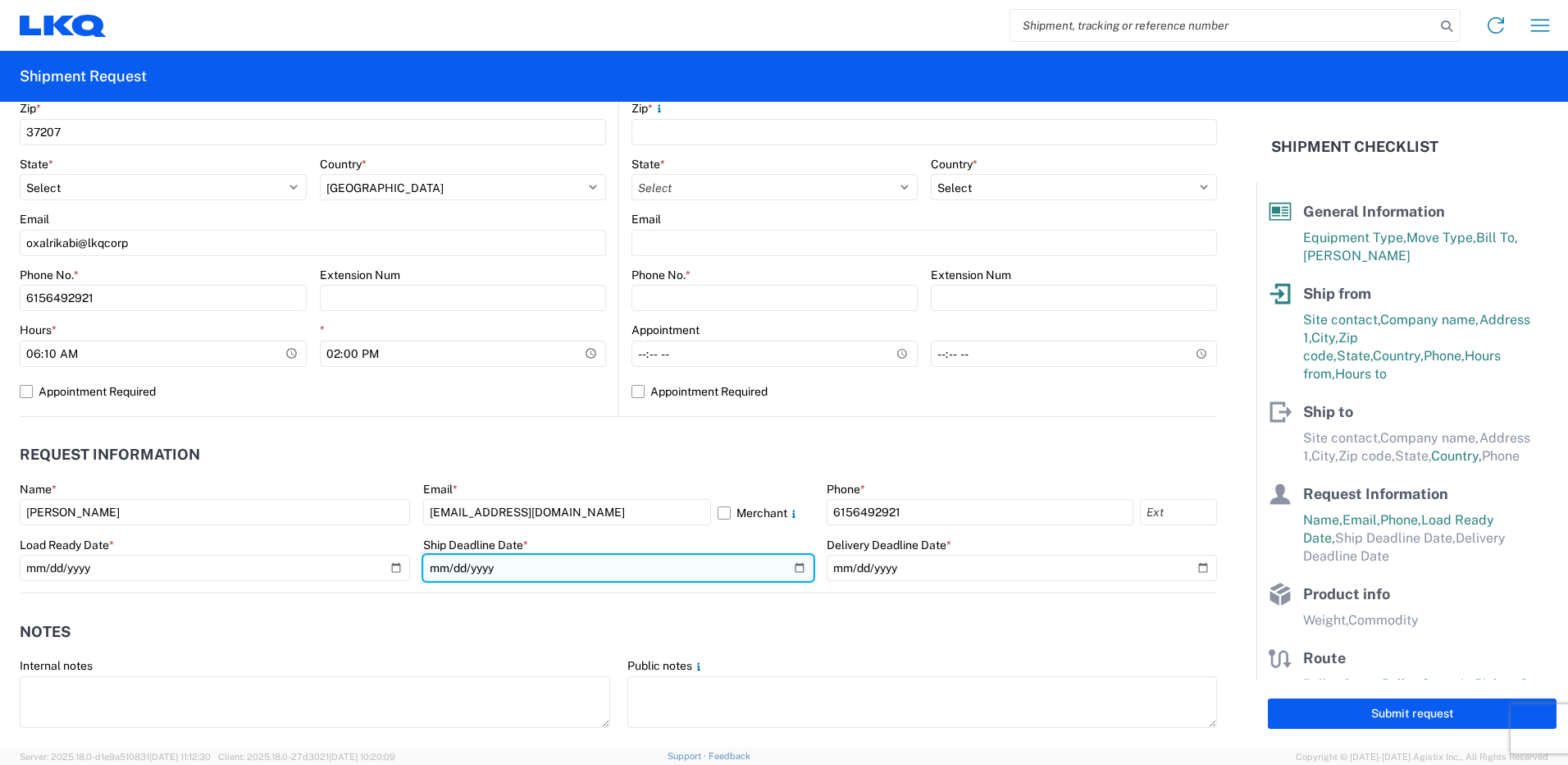
click at [794, 566] on input "date" at bounding box center [619, 567] width 390 height 27
type input "[DATE]"
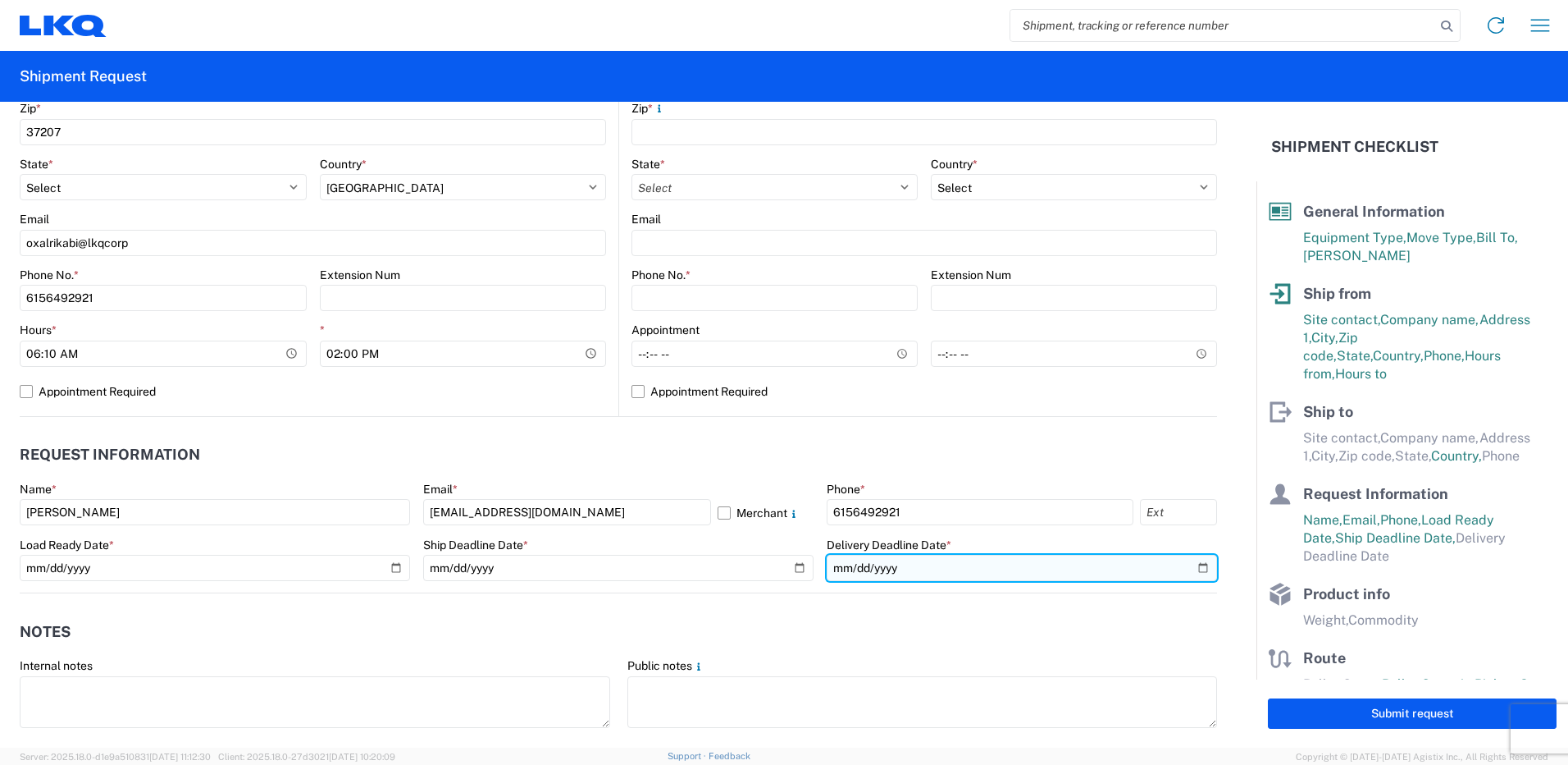
click at [1198, 565] on input "date" at bounding box center [1022, 567] width 390 height 27
type input "[DATE]"
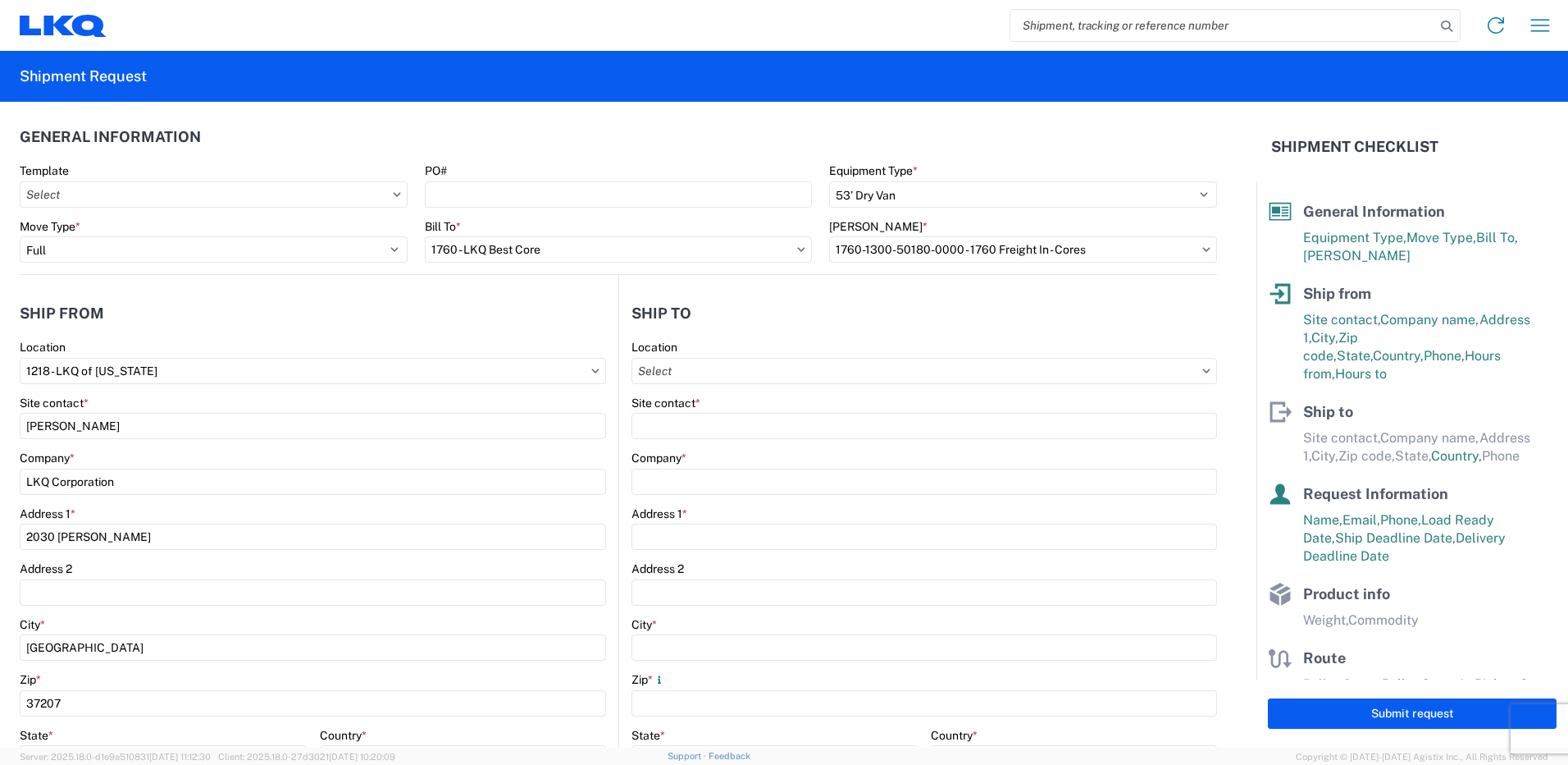
scroll to position [0, 0]
click at [879, 369] on input "Location" at bounding box center [924, 374] width 586 height 27
type input "1760"
click at [796, 443] on div "1760 - LKQ Best Core" at bounding box center [773, 447] width 287 height 27
type input "1760 - LKQ Best Core"
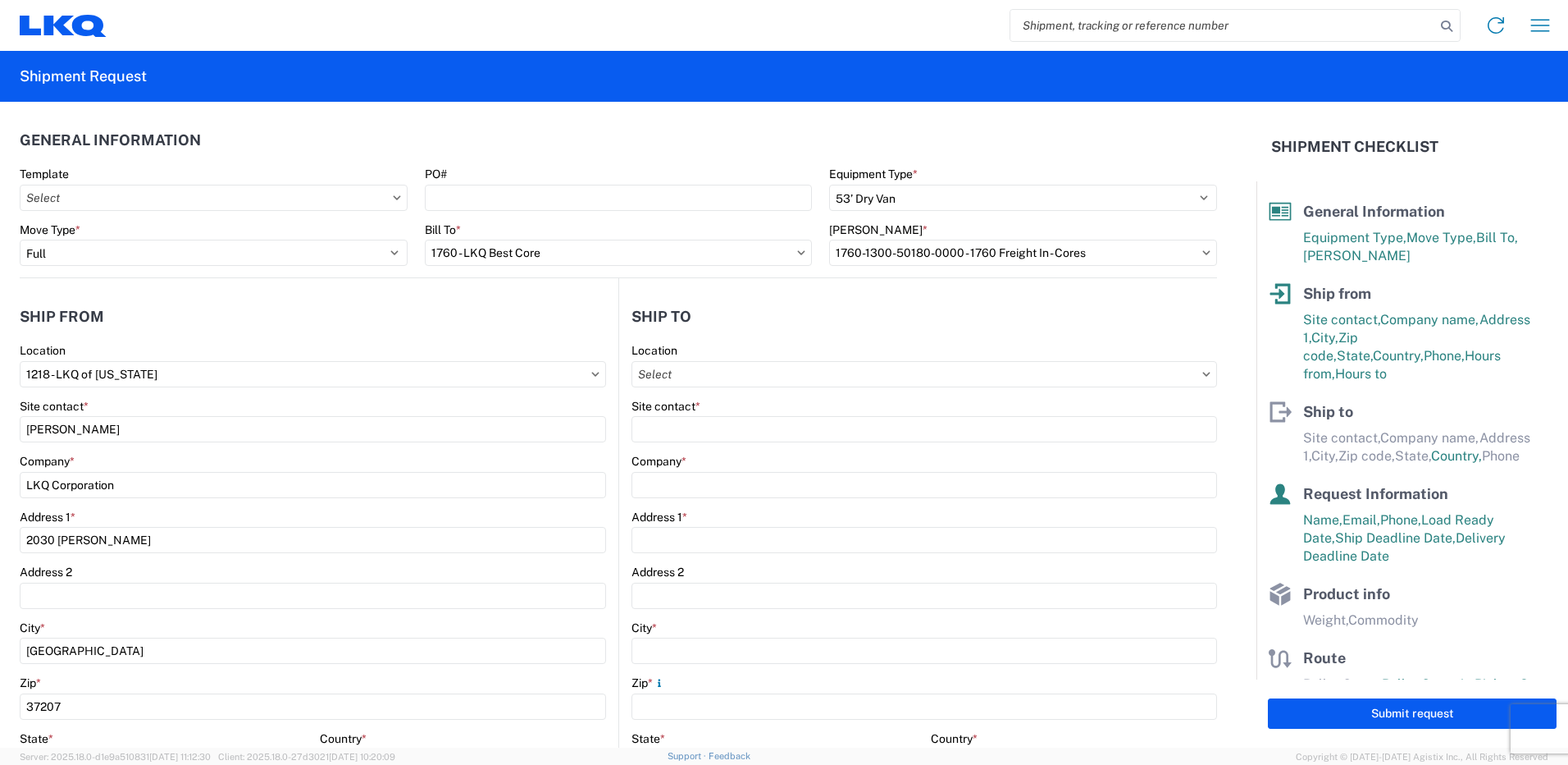
type input "LKQ Corporation"
type input "[STREET_ADDRESS]"
type input "[GEOGRAPHIC_DATA]"
type input "77038"
select select "US"
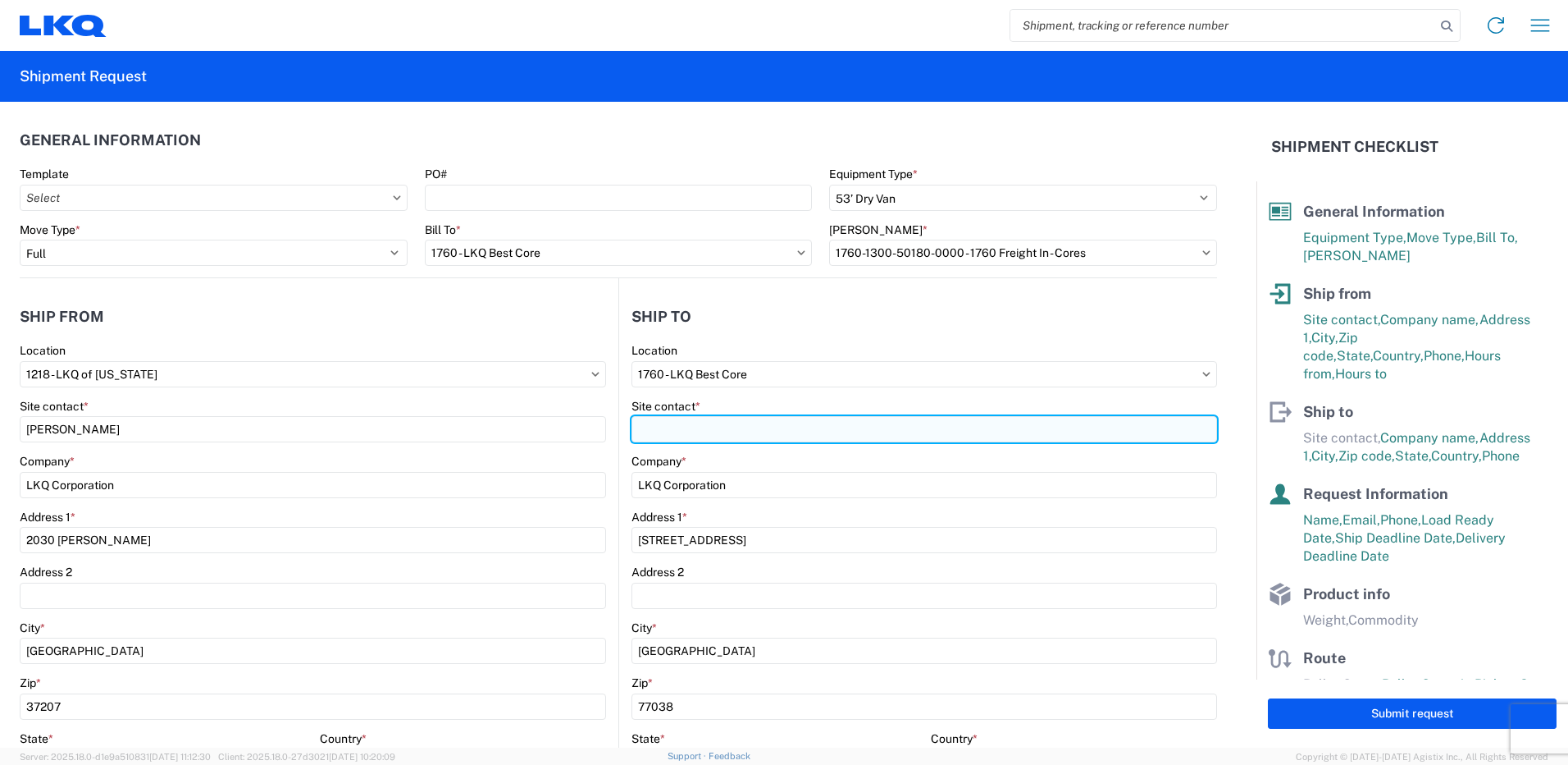
click at [687, 434] on input "Site contact *" at bounding box center [924, 429] width 586 height 27
paste input "[PERSON_NAME] <[EMAIL_ADDRESS][DOMAIN_NAME]>"
drag, startPoint x: 874, startPoint y: 432, endPoint x: 732, endPoint y: 413, distance: 143.3
click at [730, 413] on div "Site contact * [PERSON_NAME] <[EMAIL_ADDRESS][DOMAIN_NAME]>" at bounding box center [924, 421] width 586 height 45
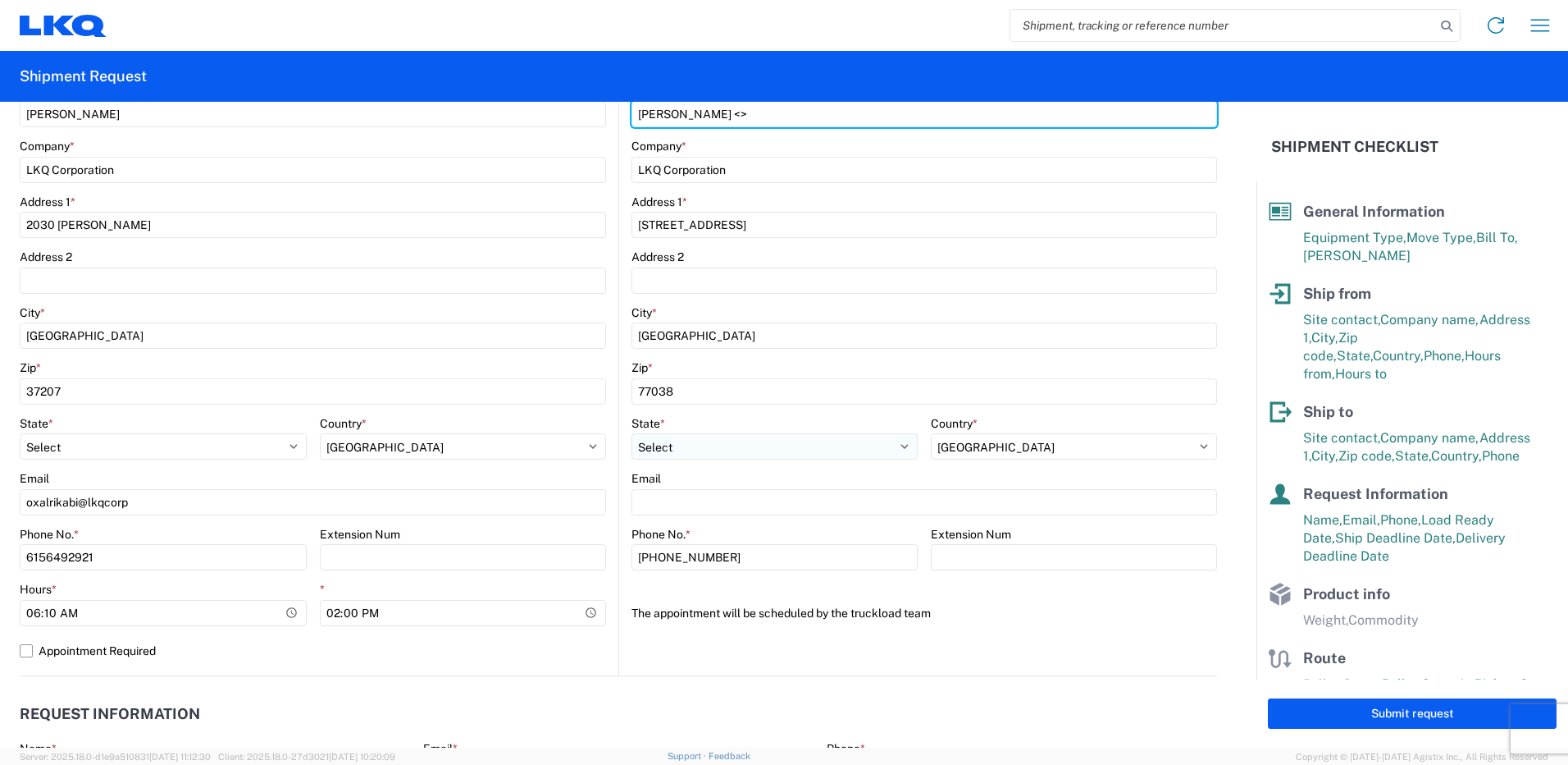
scroll to position [328, 0]
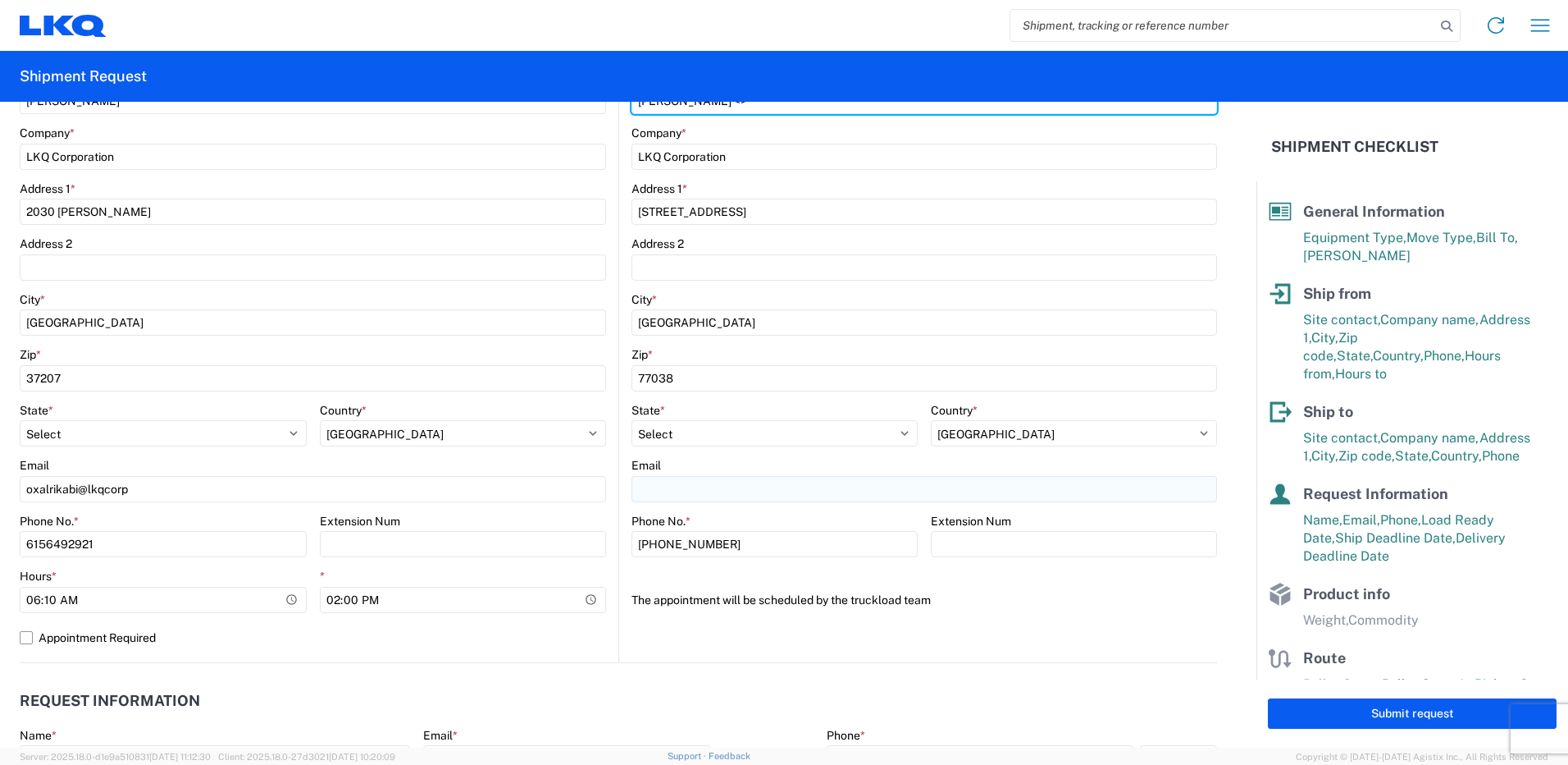
type input "[PERSON_NAME] <>"
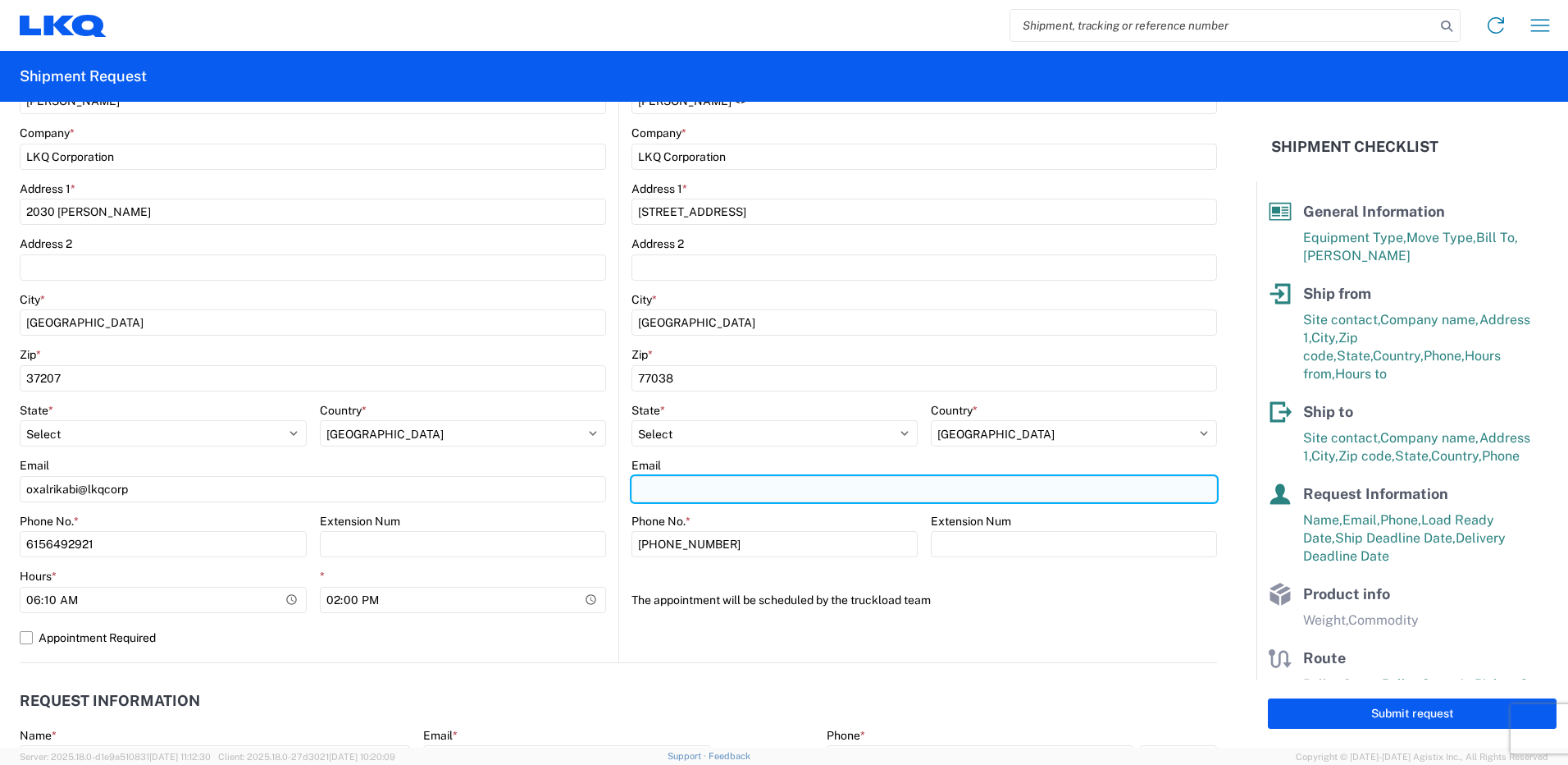
click at [762, 494] on input "Email" at bounding box center [924, 489] width 586 height 27
paste input "[EMAIL_ADDRESS][DOMAIN_NAME]"
type input "[EMAIL_ADDRESS][DOMAIN_NAME]"
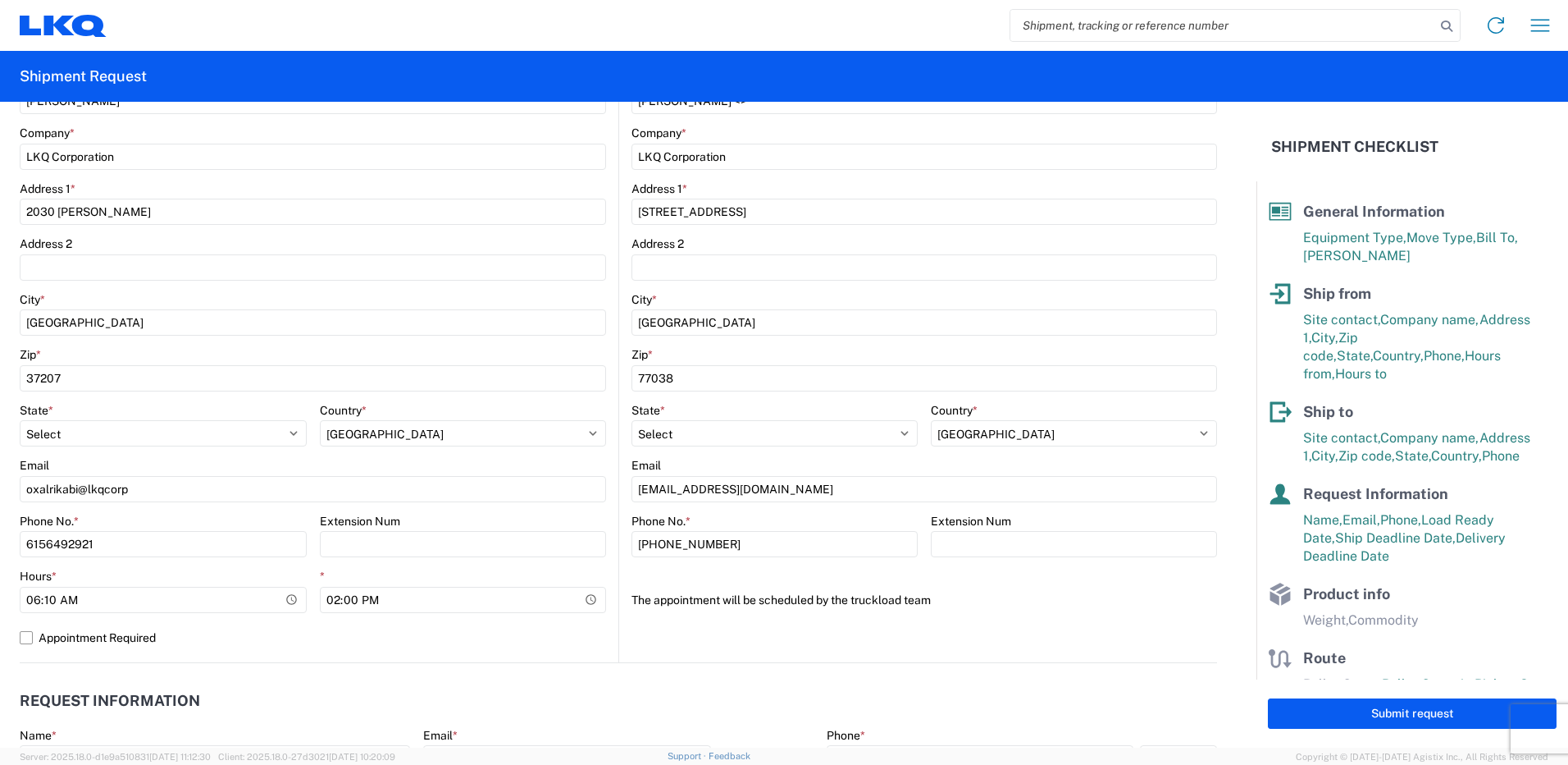
click at [1033, 587] on div "The appointment will be scheduled by the truckload team" at bounding box center [924, 600] width 586 height 27
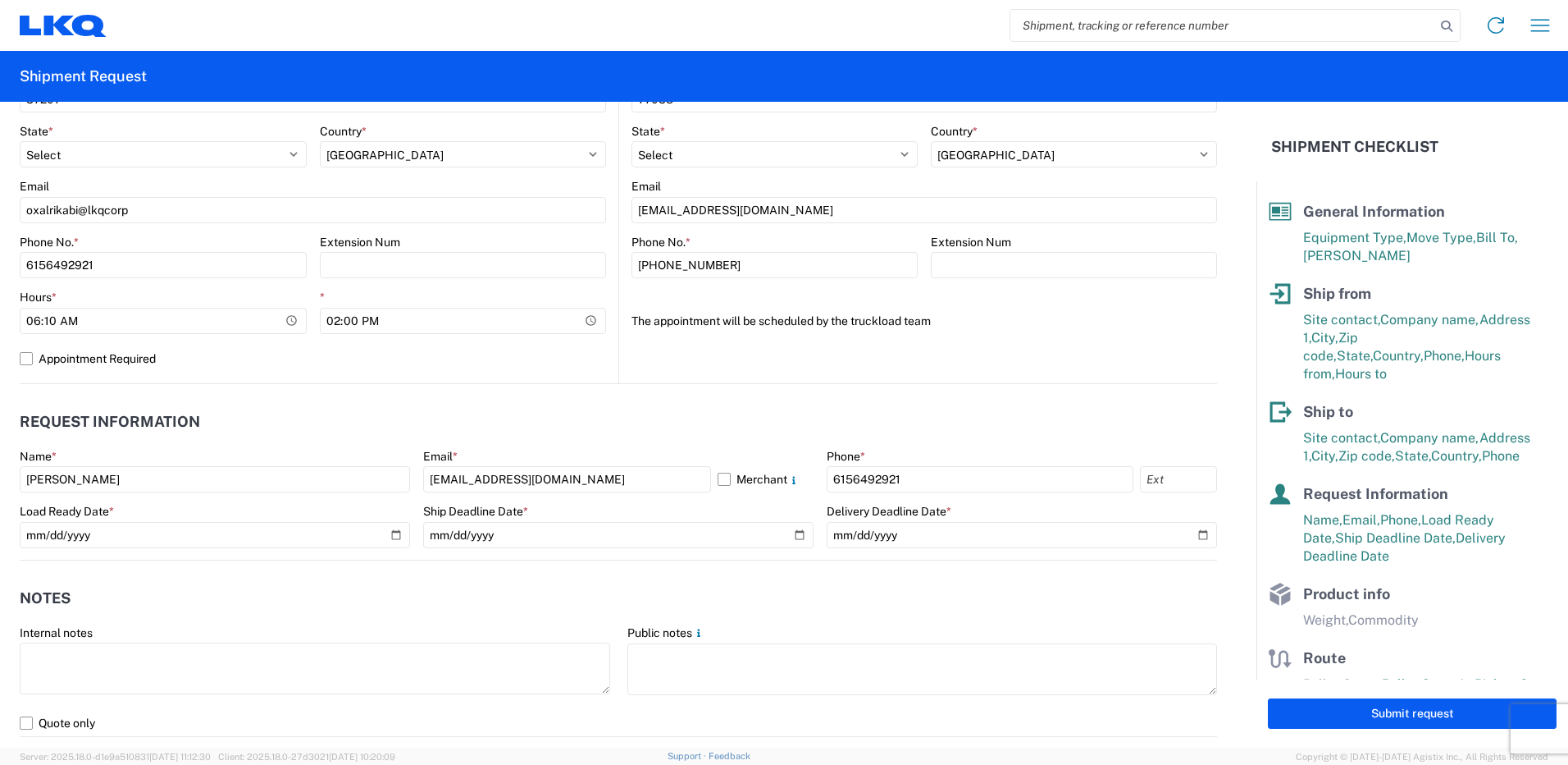
scroll to position [657, 0]
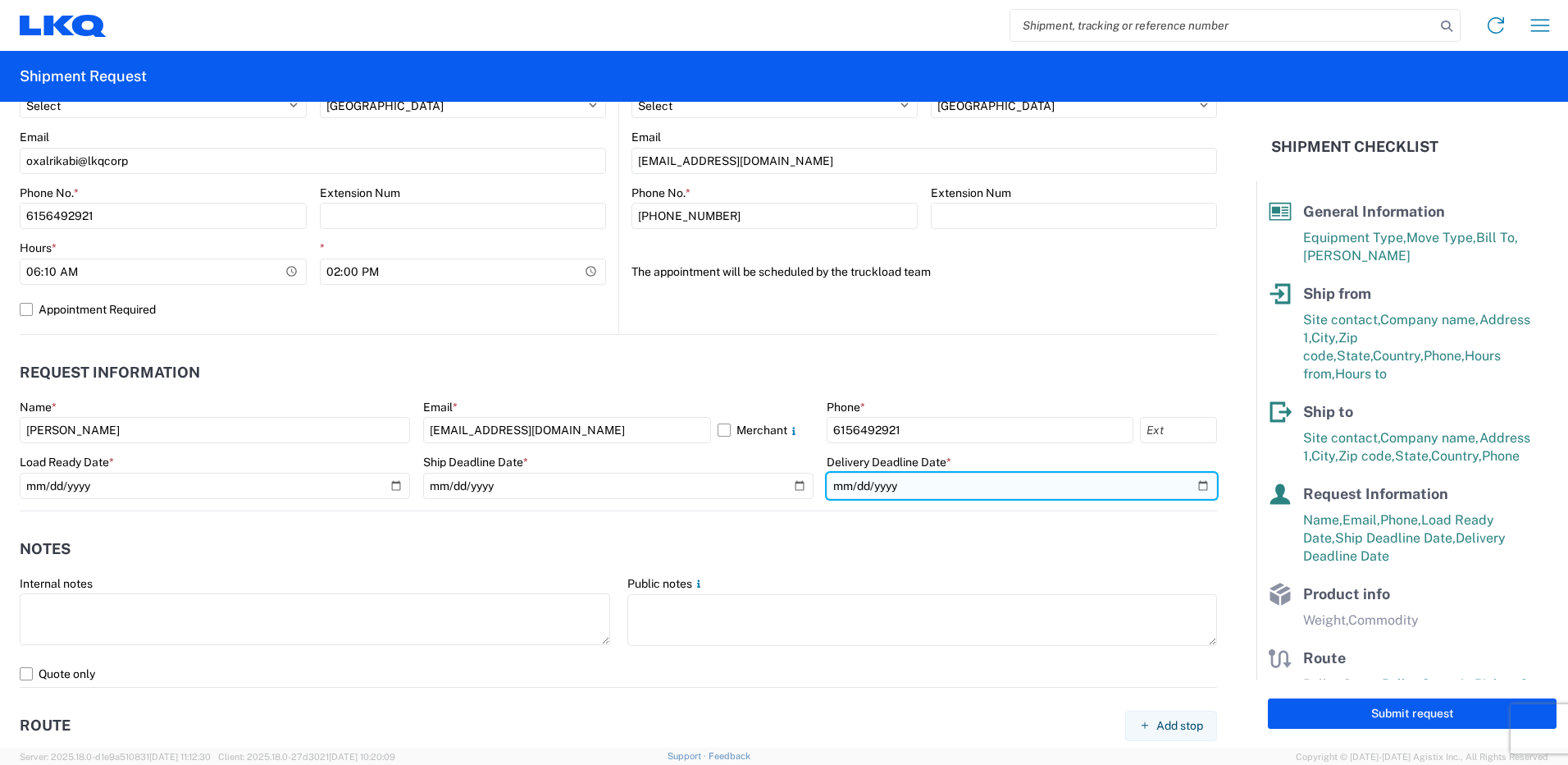
click at [1196, 488] on input "[DATE]" at bounding box center [1022, 486] width 390 height 27
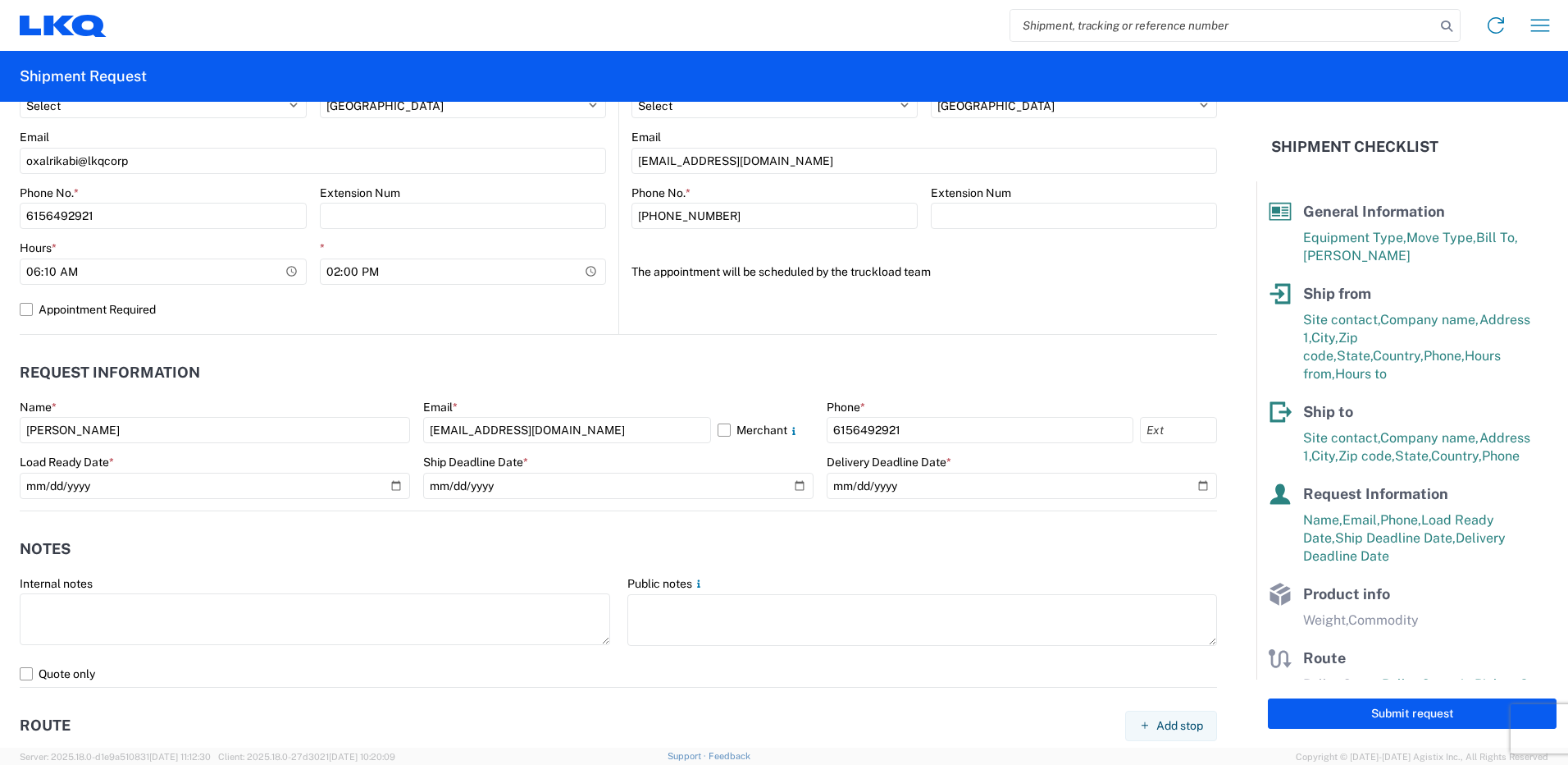
click at [1195, 554] on header "Notes" at bounding box center [619, 549] width 1198 height 37
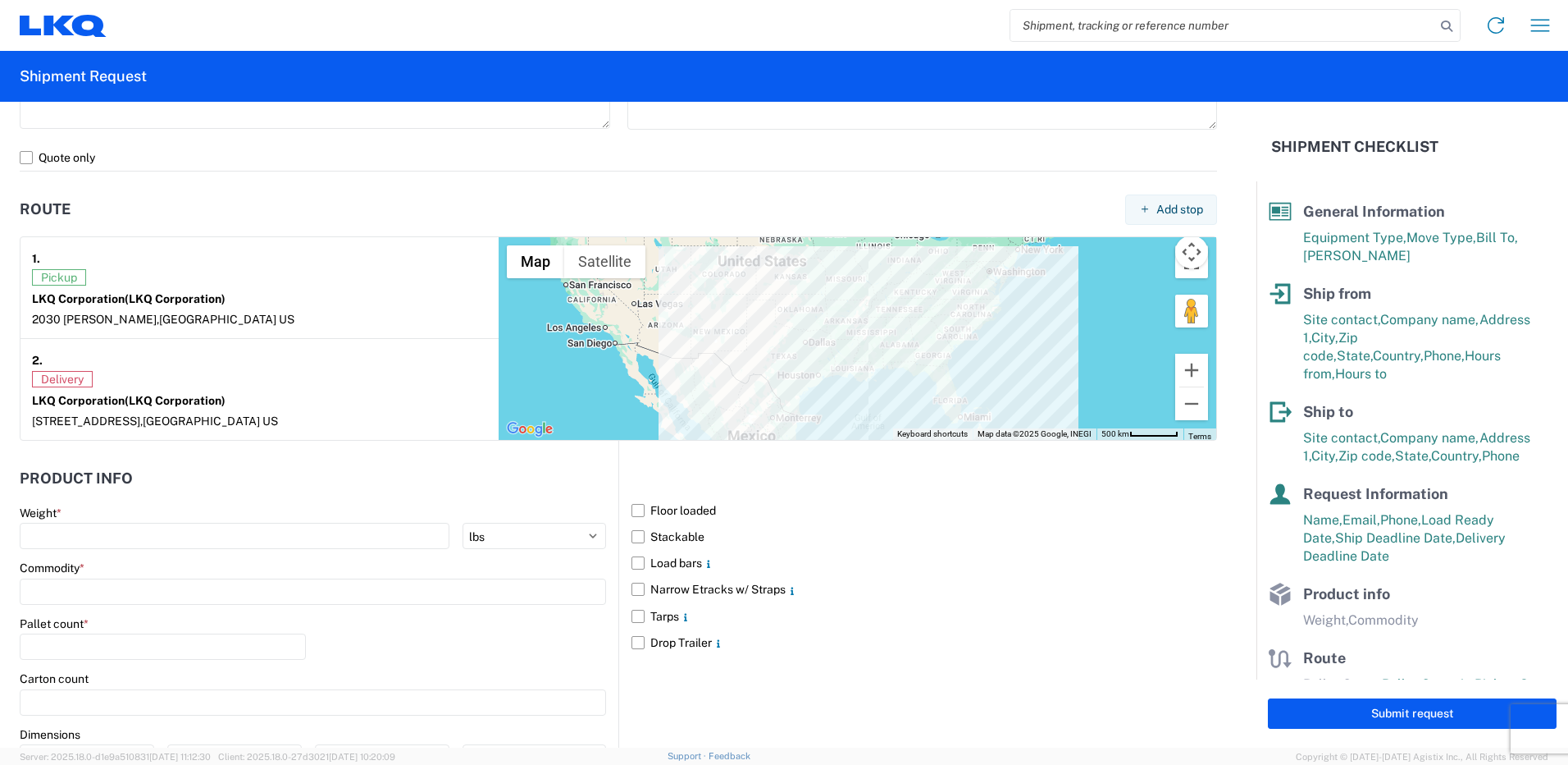
scroll to position [1231, 0]
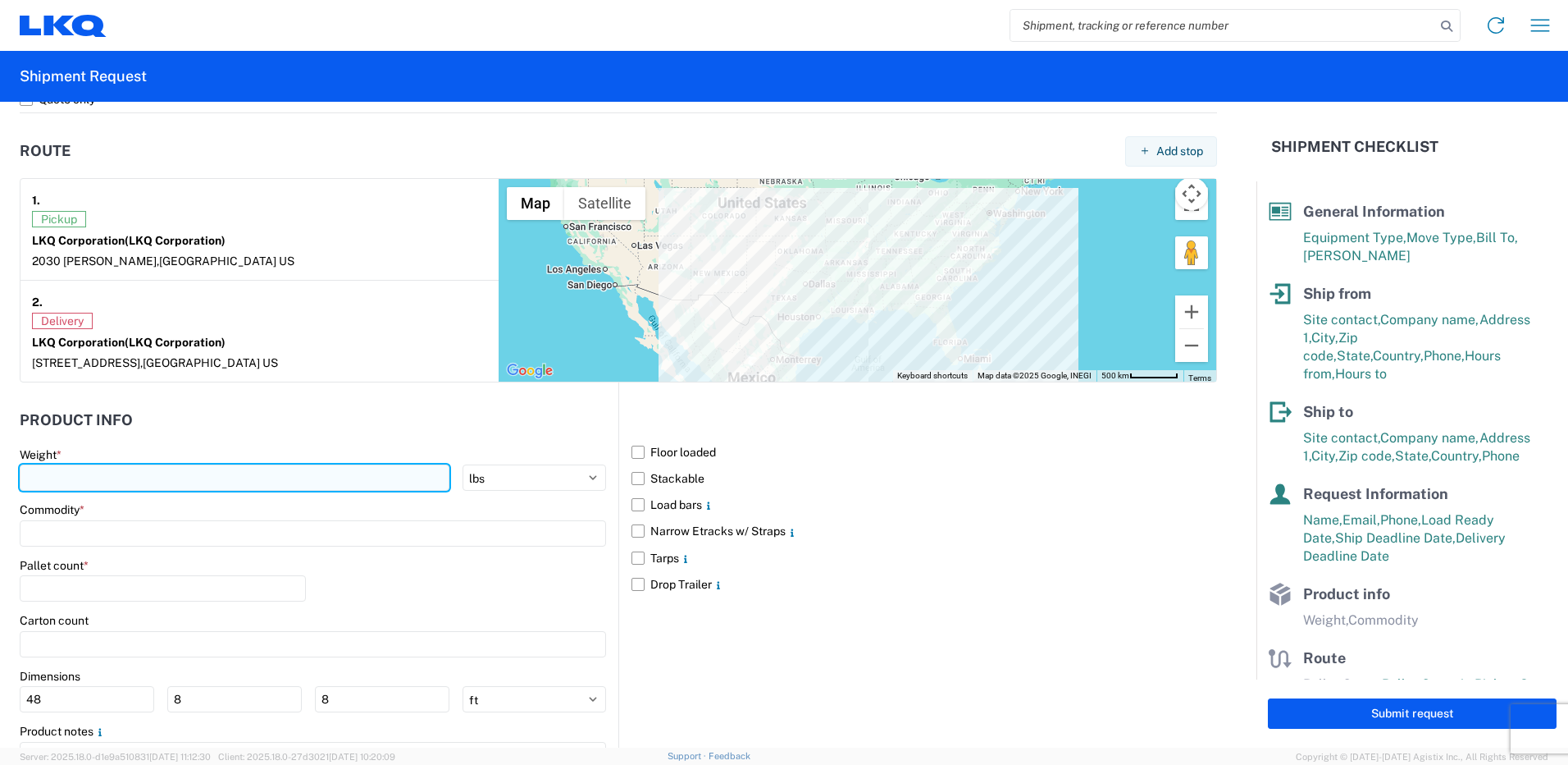
click at [311, 479] on input "number" at bounding box center [235, 477] width 430 height 27
type input "40000"
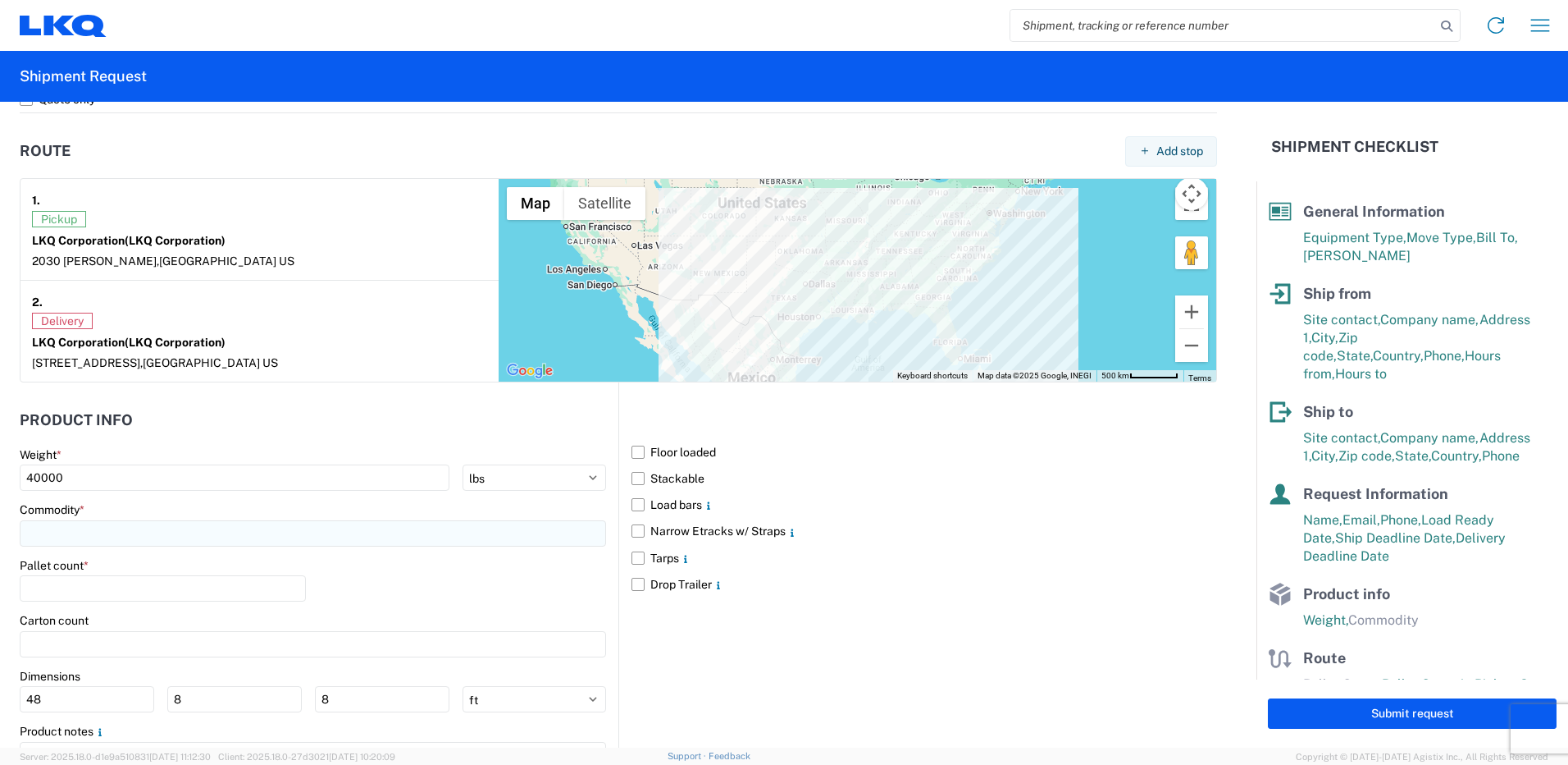
click at [312, 522] on input at bounding box center [313, 533] width 587 height 27
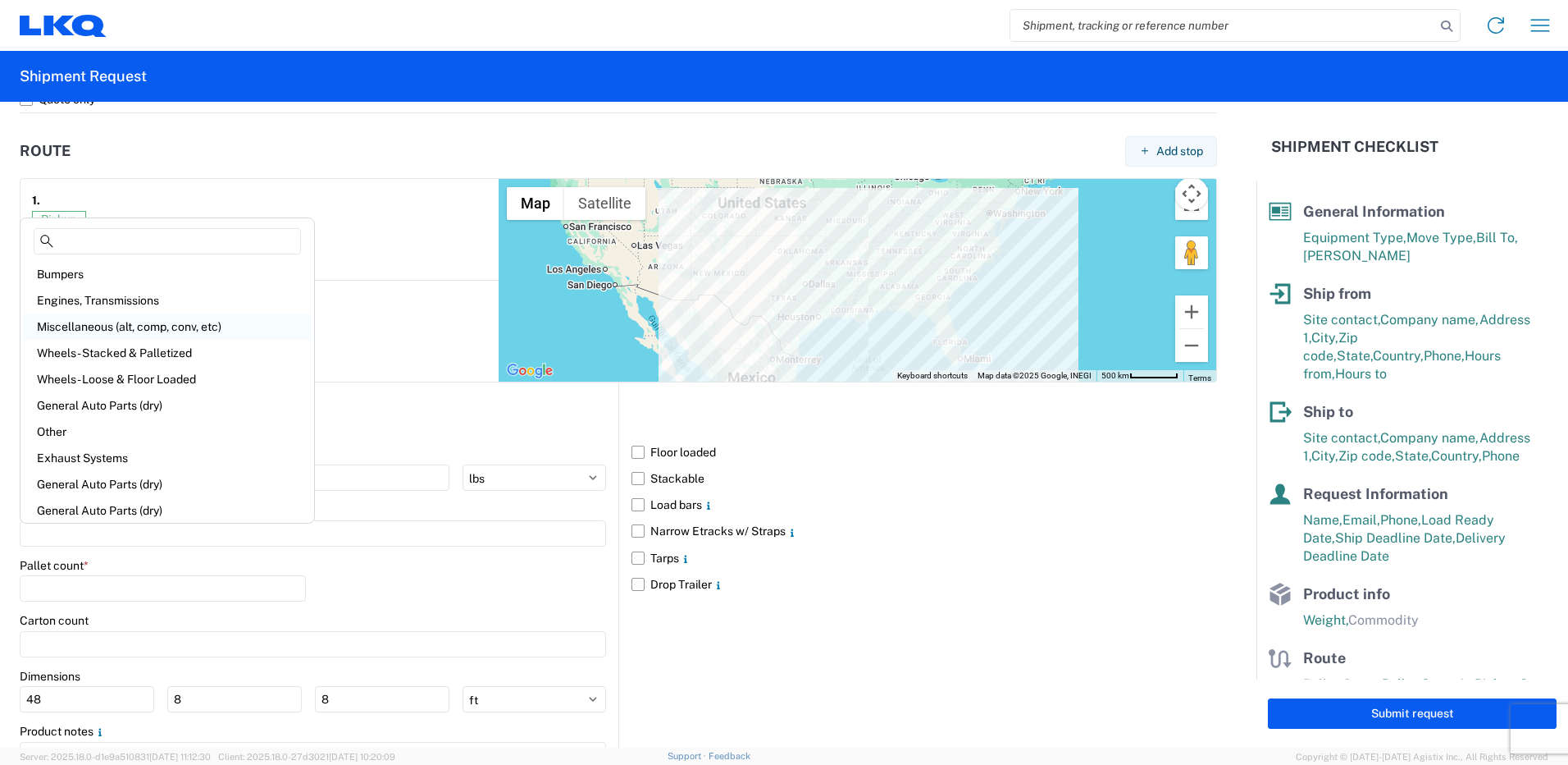
click at [255, 326] on div "Miscellaneous (alt, comp, conv, etc)" at bounding box center [168, 327] width 287 height 27
type input "Miscellaneous (alt, comp, conv, etc)"
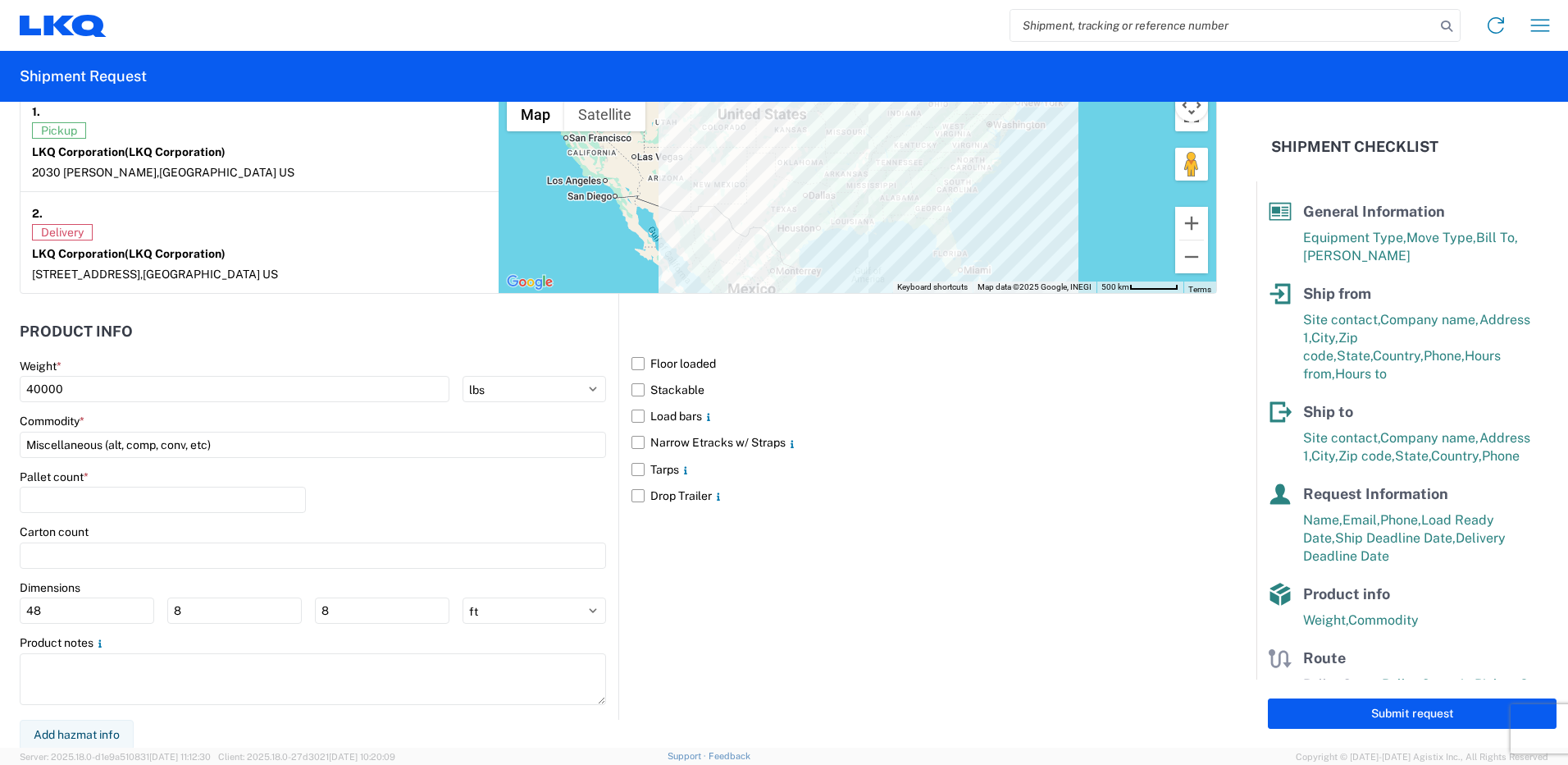
scroll to position [1322, 0]
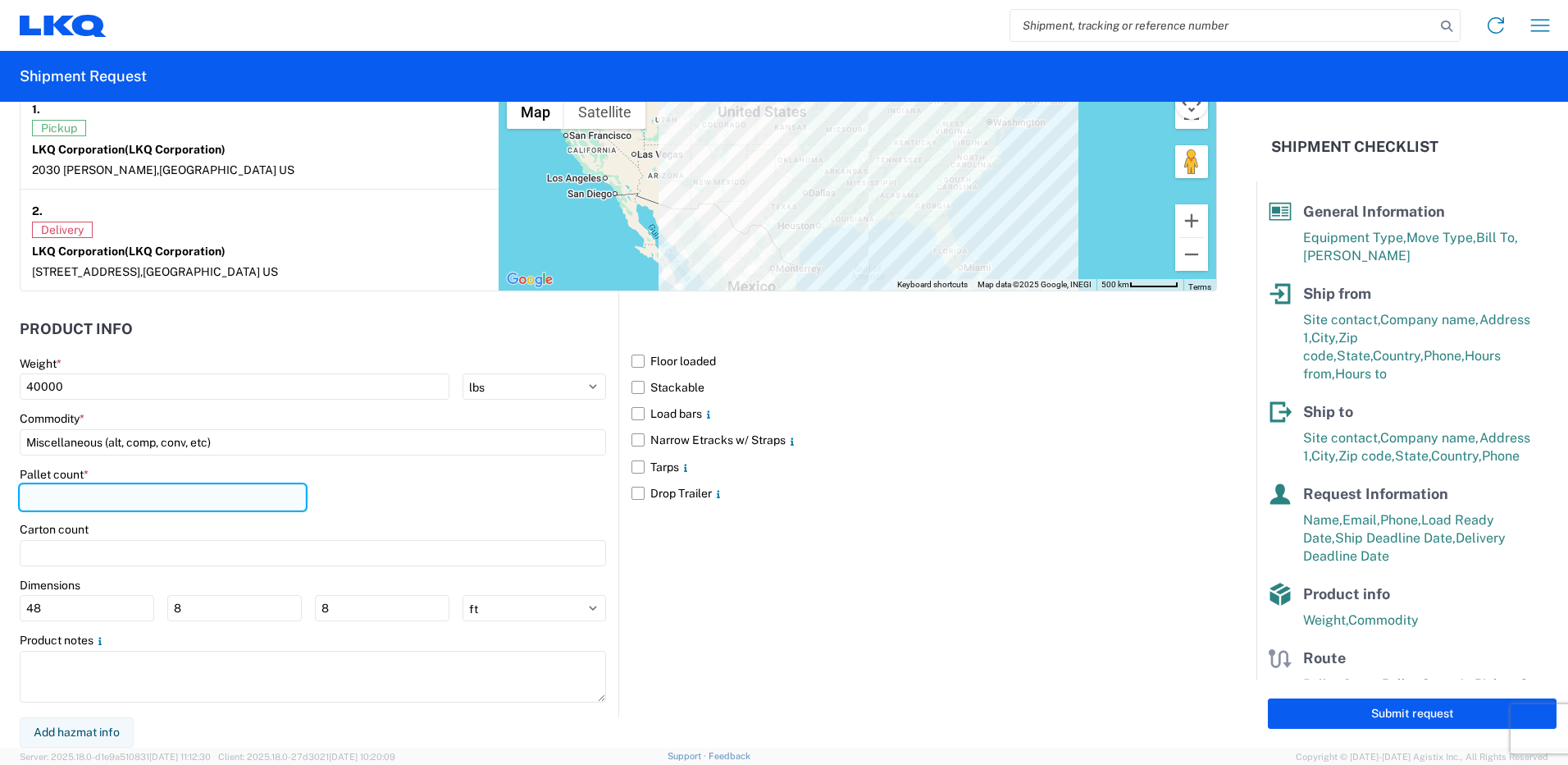
click at [190, 504] on input "number" at bounding box center [162, 497] width 286 height 27
type input "48"
click at [394, 498] on div "Pallet count * 48" at bounding box center [313, 494] width 587 height 56
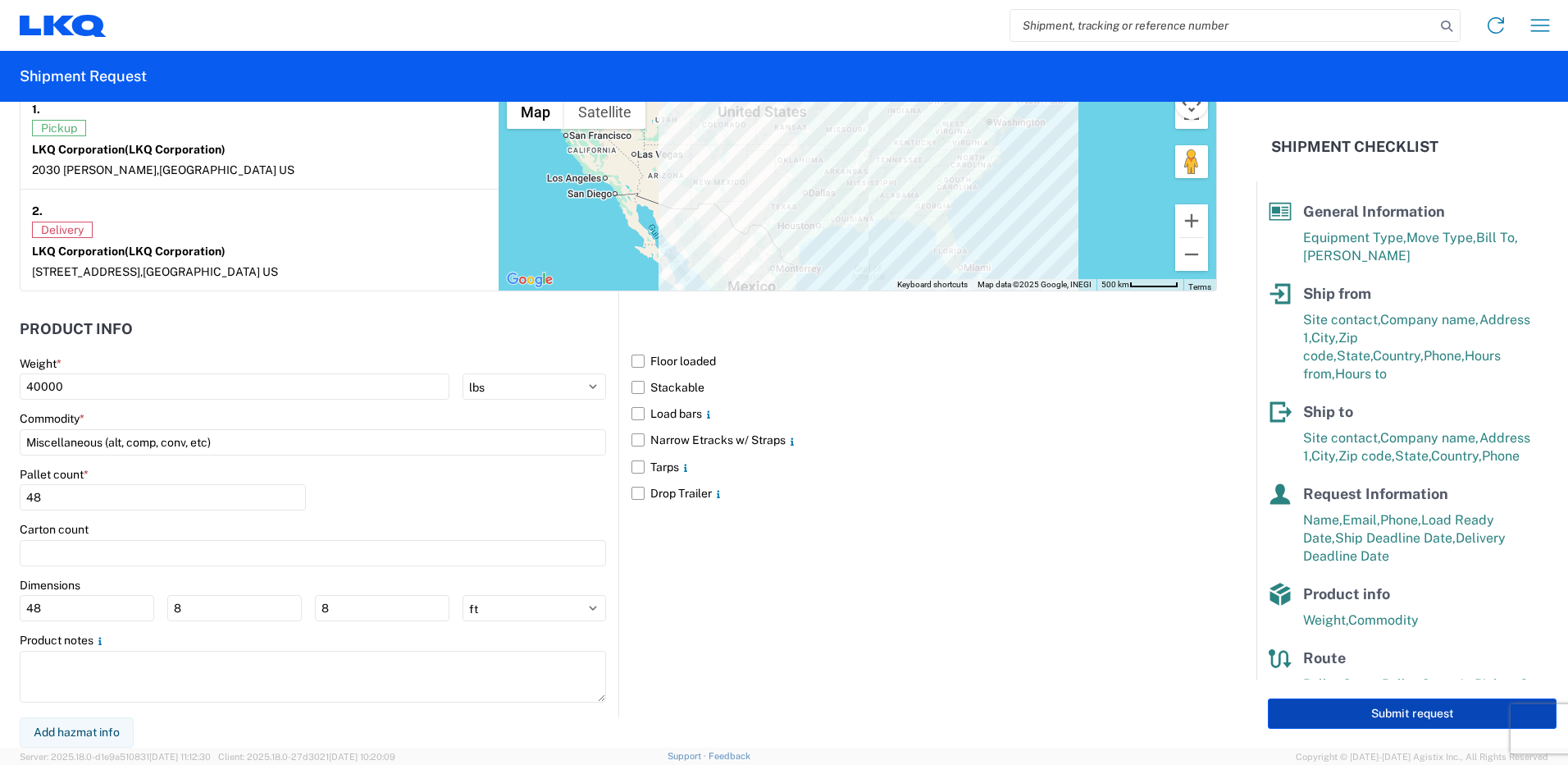
click at [1379, 713] on button "Submit request" at bounding box center [1412, 713] width 289 height 30
select select "US"
